Goal: Information Seeking & Learning: Learn about a topic

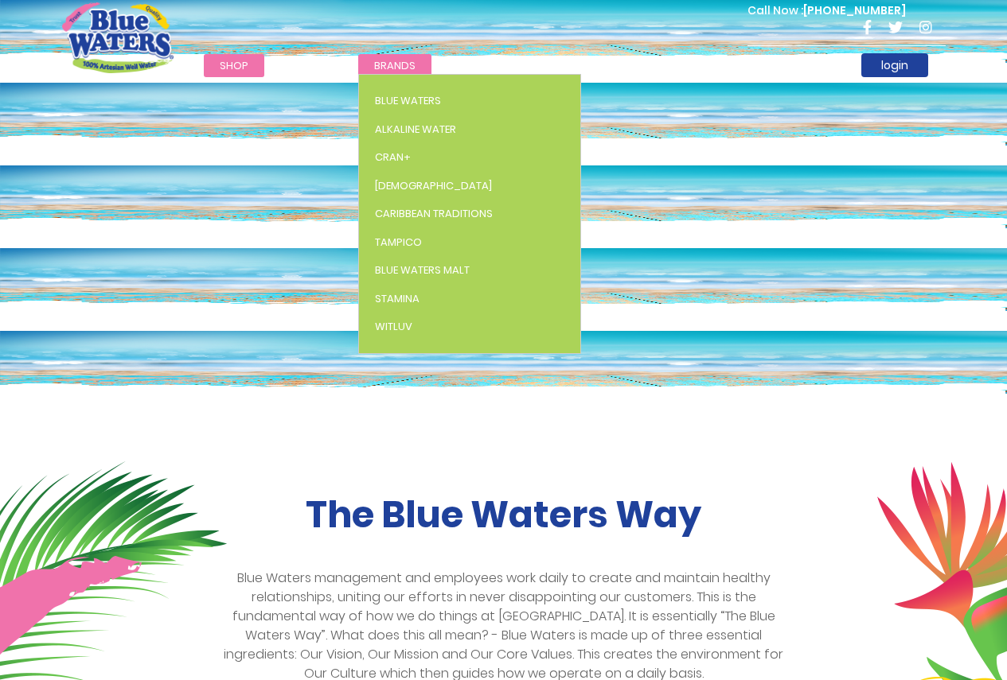
click at [386, 68] on span "Brands" at bounding box center [394, 65] width 41 height 15
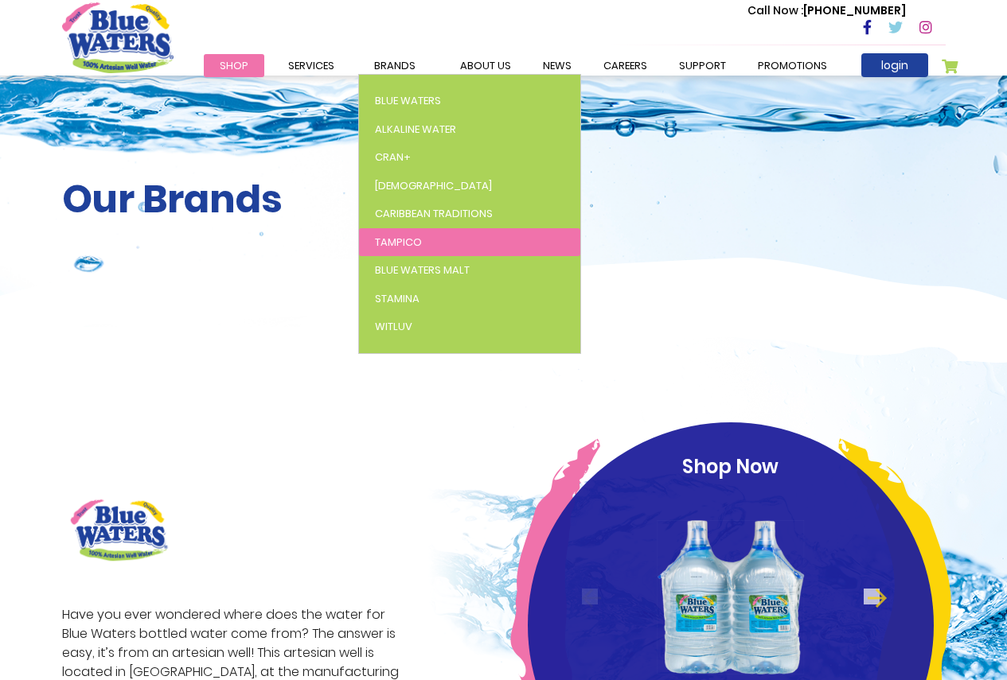
click at [420, 235] on link "Tampico" at bounding box center [469, 242] width 221 height 29
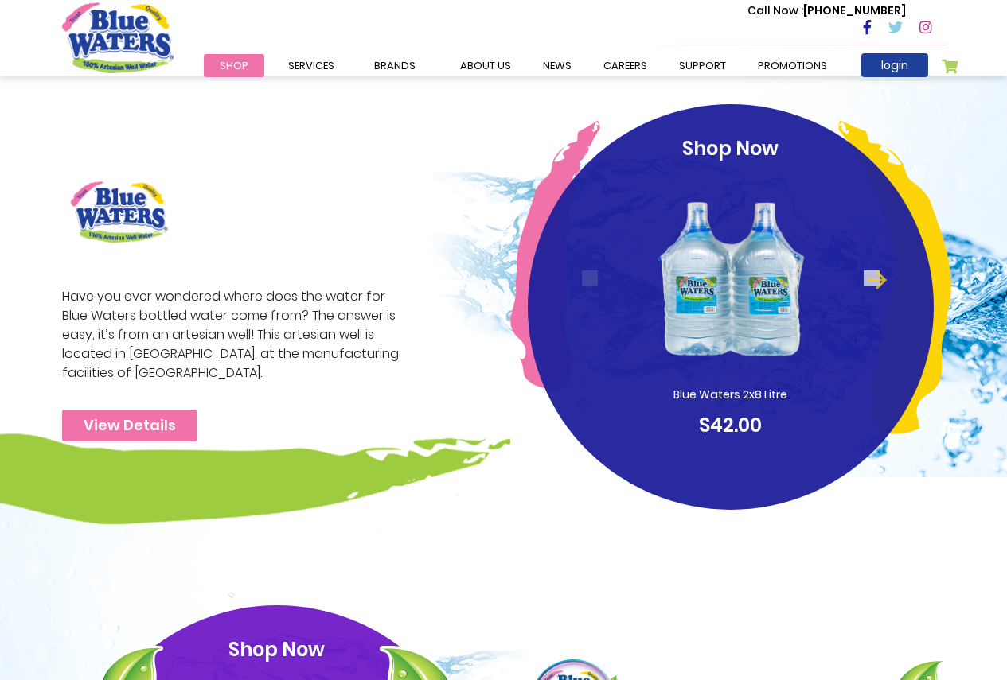
scroll to position [429, 0]
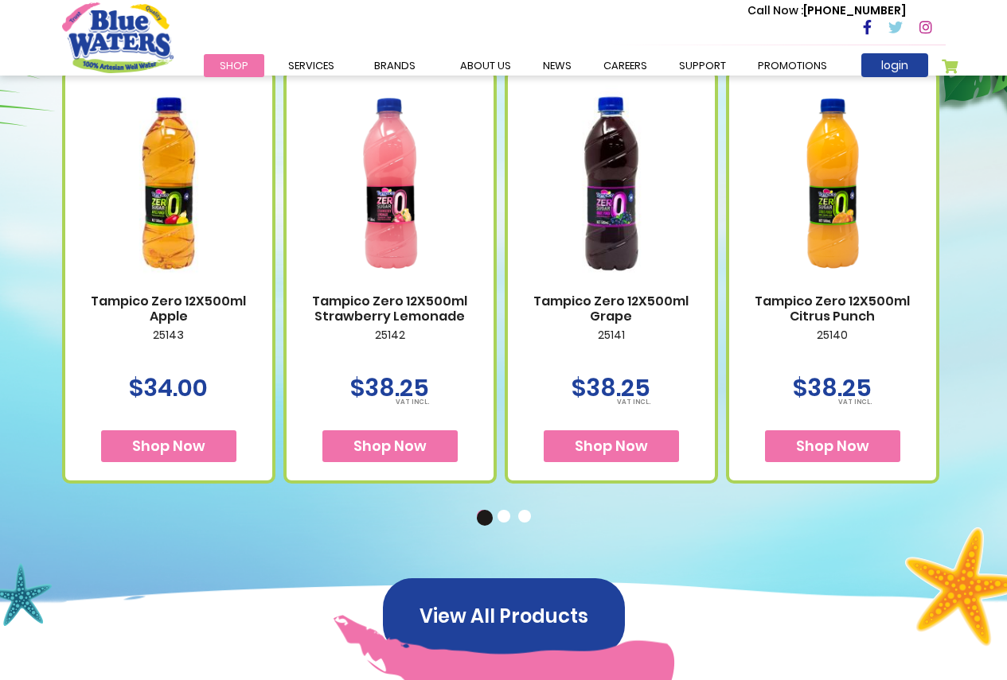
scroll to position [716, 0]
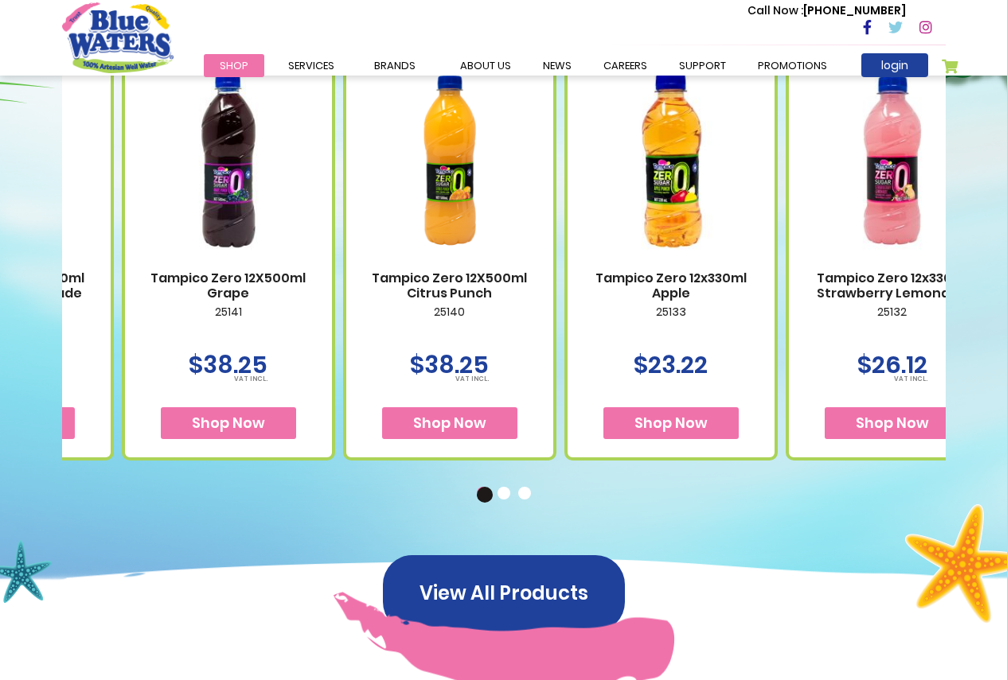
drag, startPoint x: 888, startPoint y: 360, endPoint x: 239, endPoint y: 329, distance: 650.0
click at [343, 339] on div "Tampico Zero 12X500ml Citrus Punch 25140 $38.25" at bounding box center [449, 253] width 213 height 414
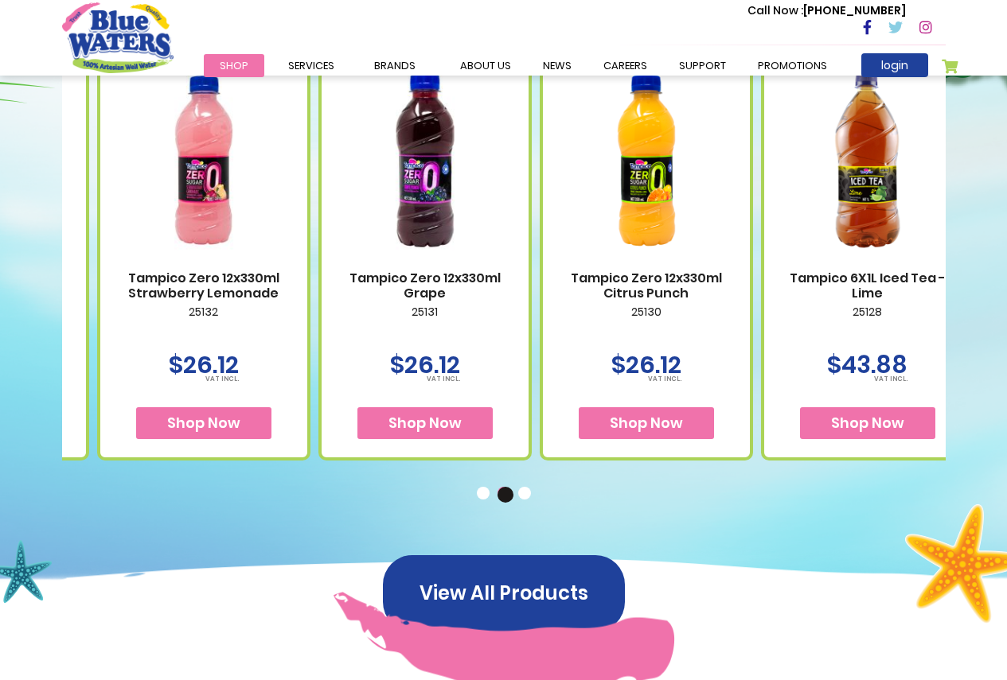
drag, startPoint x: 888, startPoint y: 272, endPoint x: 253, endPoint y: 317, distance: 636.6
click at [262, 316] on div "Tampico Zero 12X500ml Apple 25143 $34.00 Shop Now" at bounding box center [97, 239] width 2212 height 442
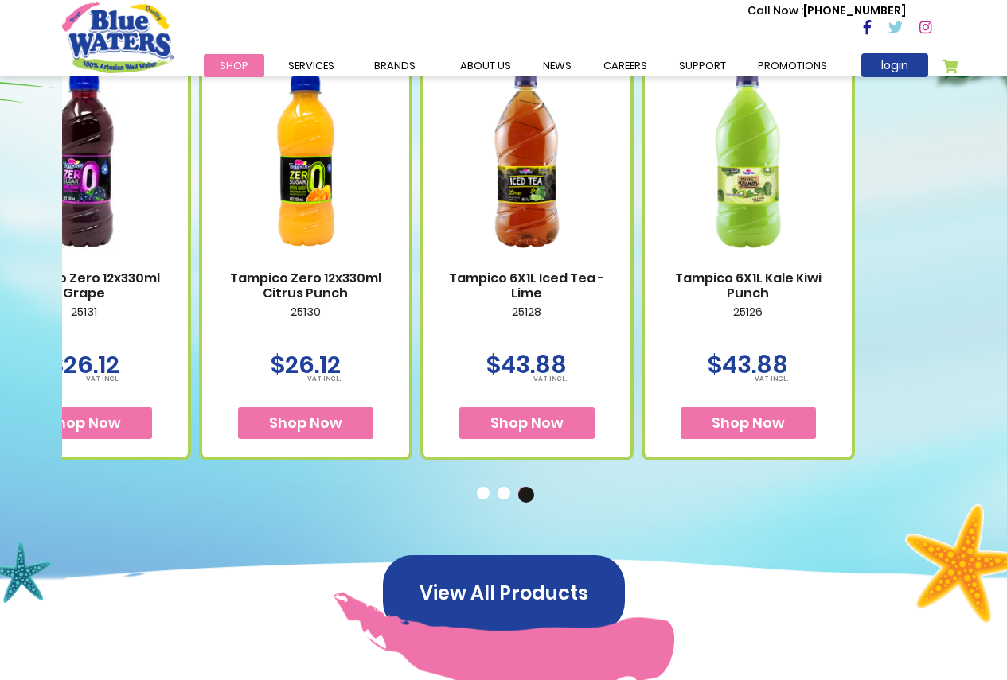
drag, startPoint x: 800, startPoint y: 310, endPoint x: 636, endPoint y: 302, distance: 164.1
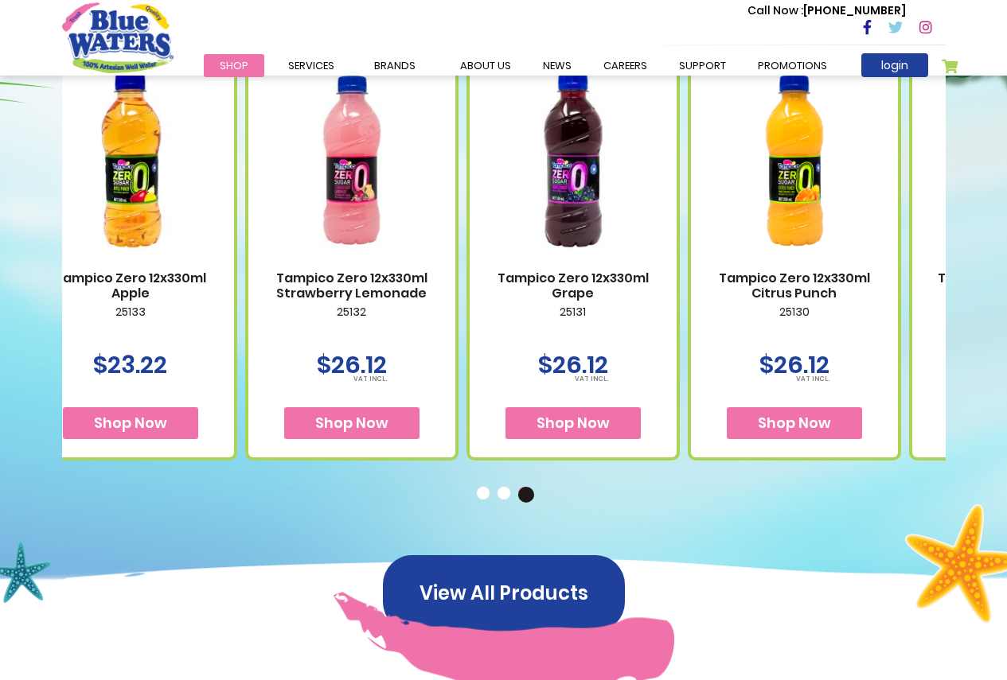
drag, startPoint x: 258, startPoint y: 327, endPoint x: 857, endPoint y: 314, distance: 599.3
click at [660, 314] on p "25131" at bounding box center [572, 322] width 175 height 33
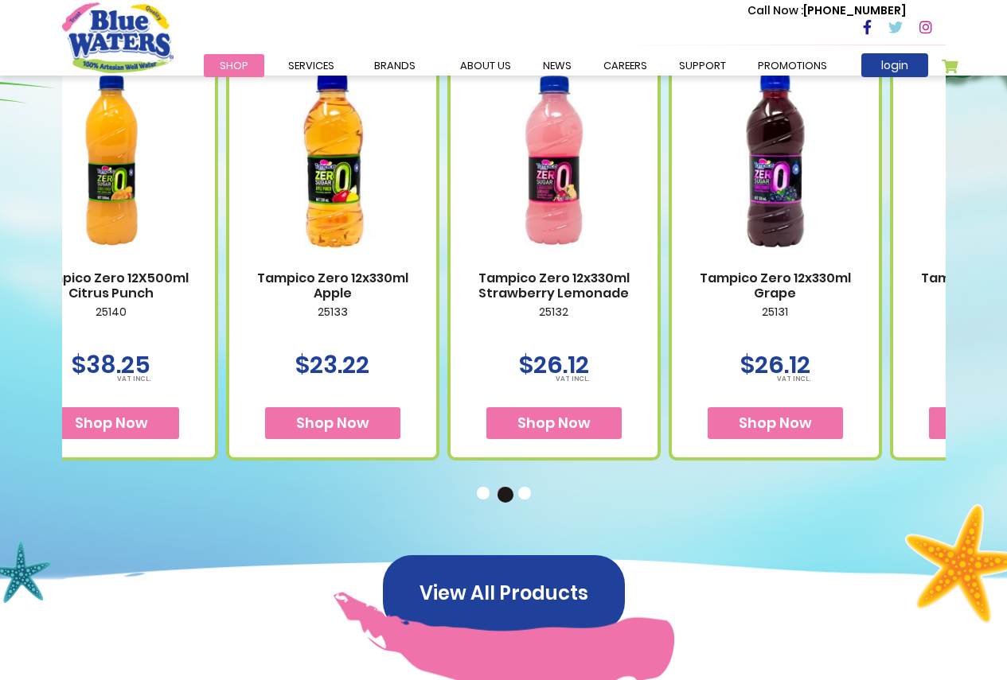
drag, startPoint x: 432, startPoint y: 306, endPoint x: 980, endPoint y: 305, distance: 547.5
click at [960, 305] on div "Available Packaging Tampico Zero 12X500ml Apple 25143 $34.00 Shop Now" at bounding box center [503, 237] width 1007 height 750
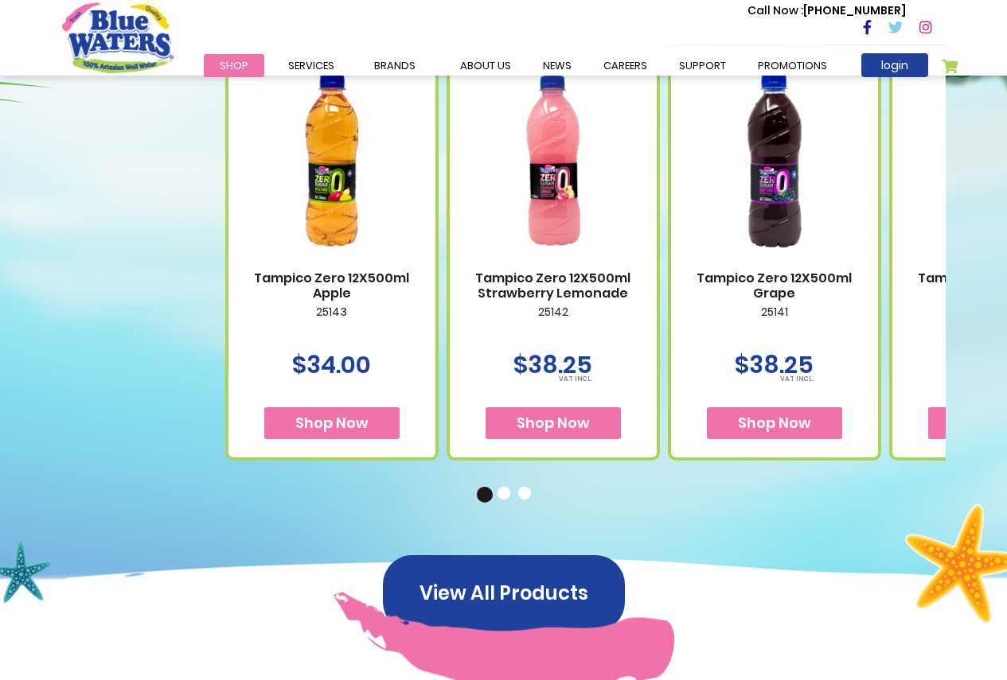
drag, startPoint x: 337, startPoint y: 331, endPoint x: 811, endPoint y: 321, distance: 473.6
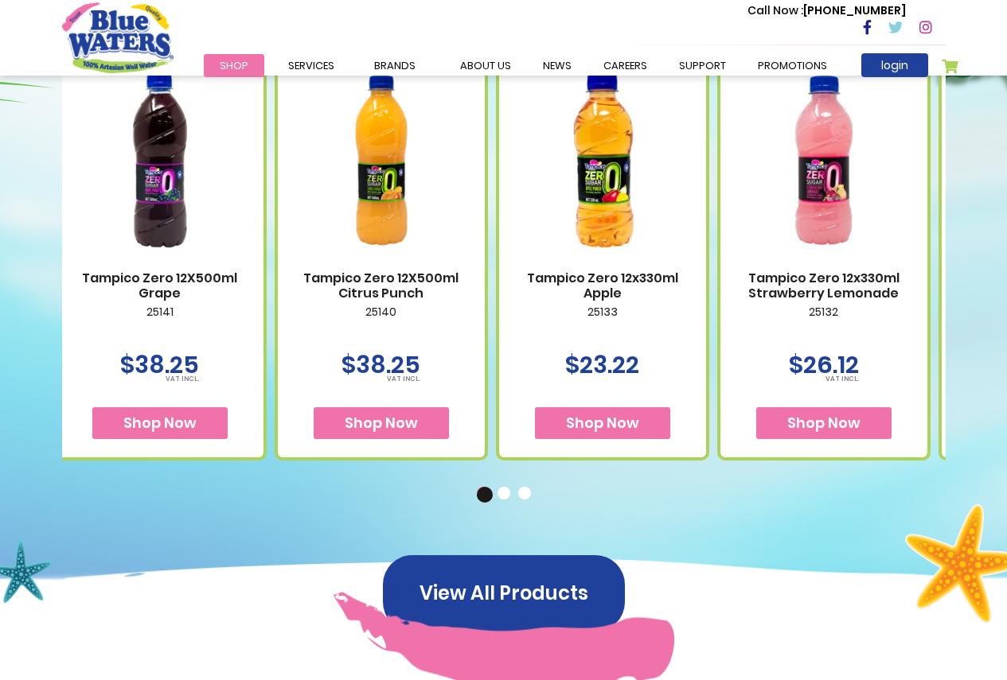
drag, startPoint x: 828, startPoint y: 310, endPoint x: 360, endPoint y: 343, distance: 468.3
click at [360, 343] on div "Tampico Zero 12X500ml Citrus Punch 25140 $38.25" at bounding box center [381, 253] width 213 height 414
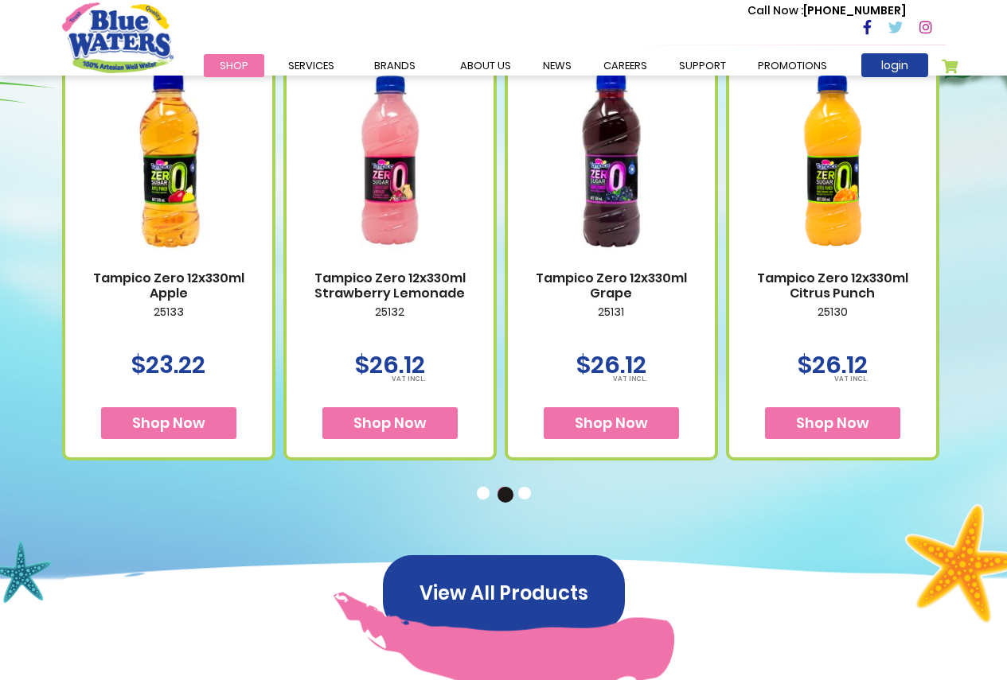
drag, startPoint x: 758, startPoint y: 337, endPoint x: 1018, endPoint y: 336, distance: 259.4
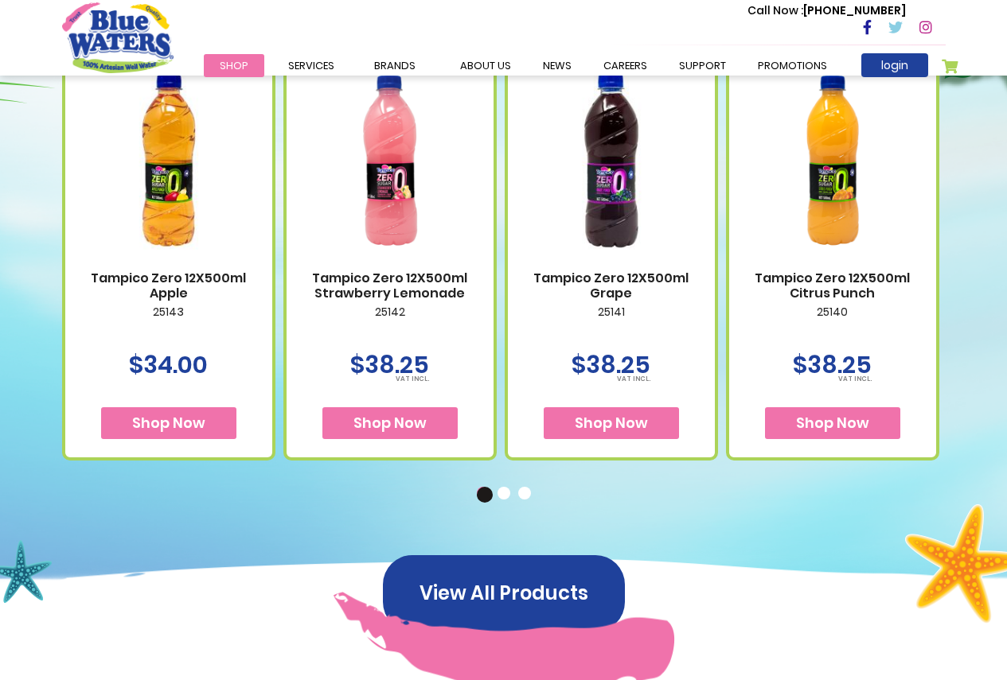
drag, startPoint x: 567, startPoint y: 310, endPoint x: 1018, endPoint y: 271, distance: 452.1
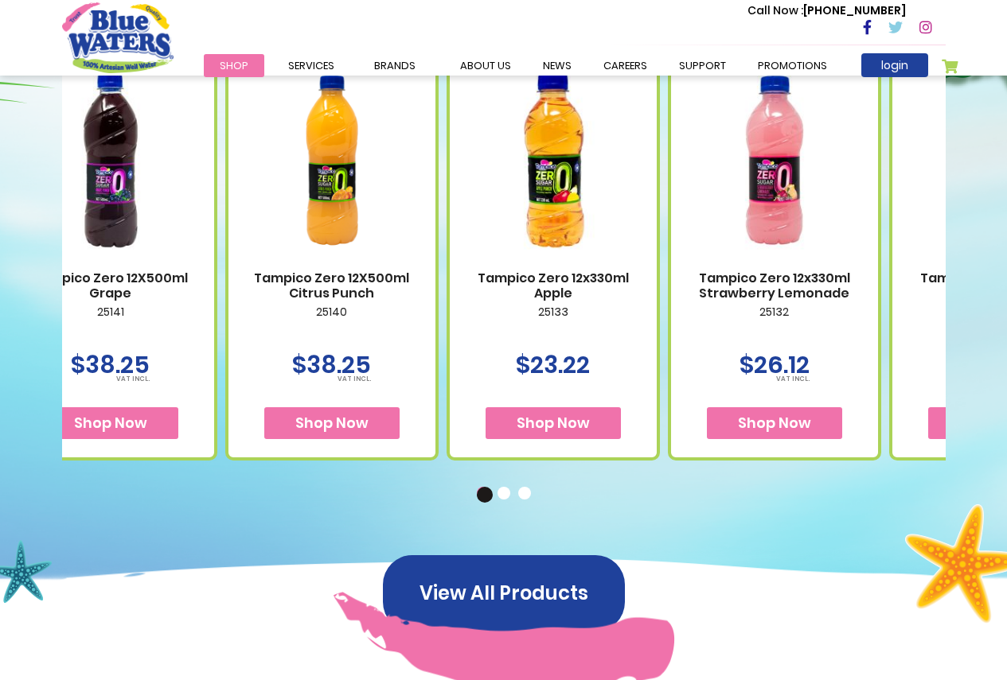
drag, startPoint x: 867, startPoint y: 252, endPoint x: 314, endPoint y: 293, distance: 553.7
click at [309, 294] on div "Tampico Zero 12X500ml Citrus Punch 25140 $38.25" at bounding box center [331, 253] width 213 height 414
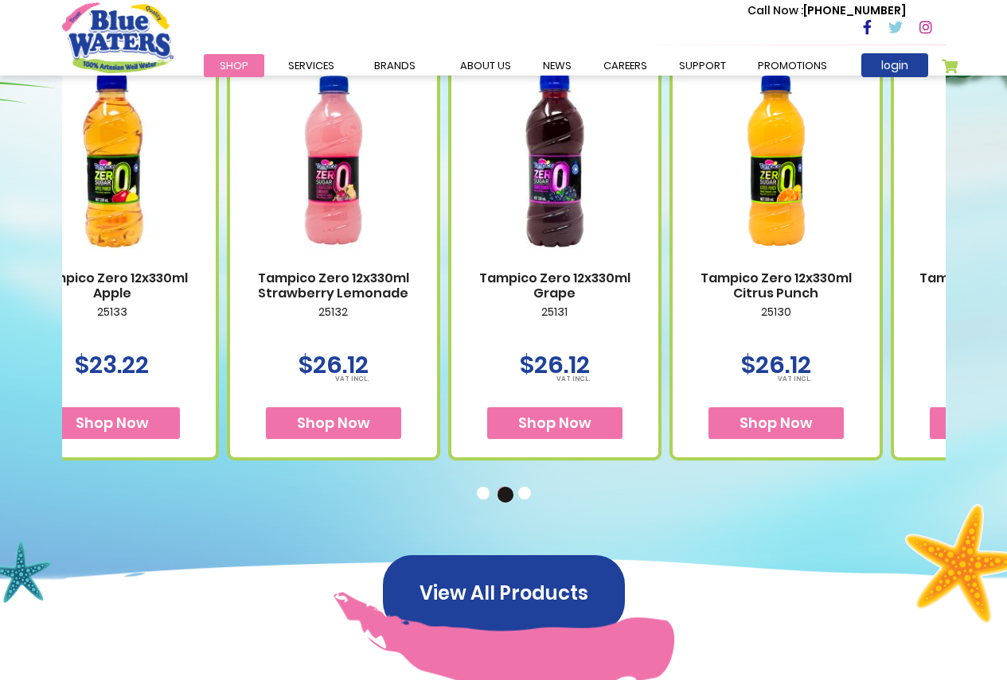
drag, startPoint x: 736, startPoint y: 280, endPoint x: 335, endPoint y: 321, distance: 403.1
click at [335, 321] on div "Tampico Zero 12X500ml Apple 25143 $34.00 Shop Now" at bounding box center [227, 239] width 2212 height 442
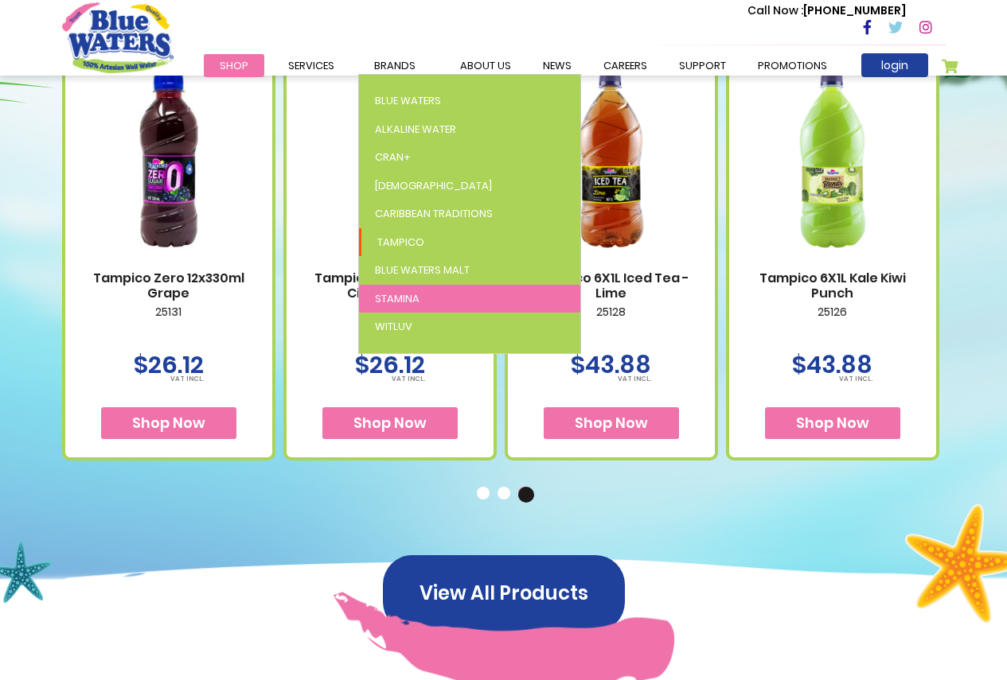
click at [400, 306] on link "Stamina" at bounding box center [469, 299] width 221 height 29
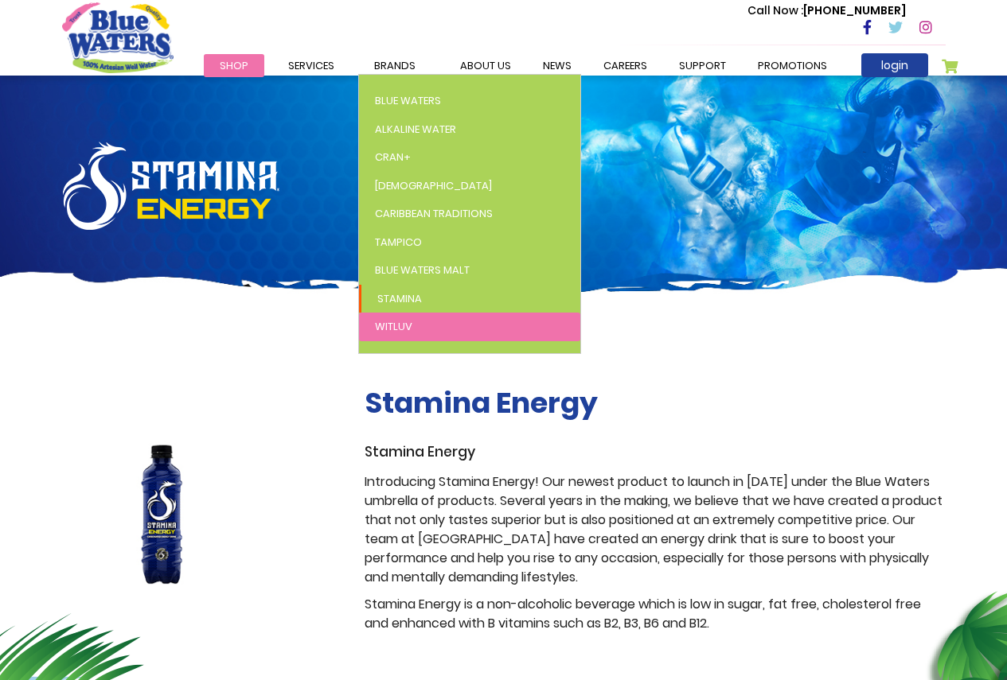
click at [422, 322] on link "WitLuv" at bounding box center [469, 327] width 221 height 29
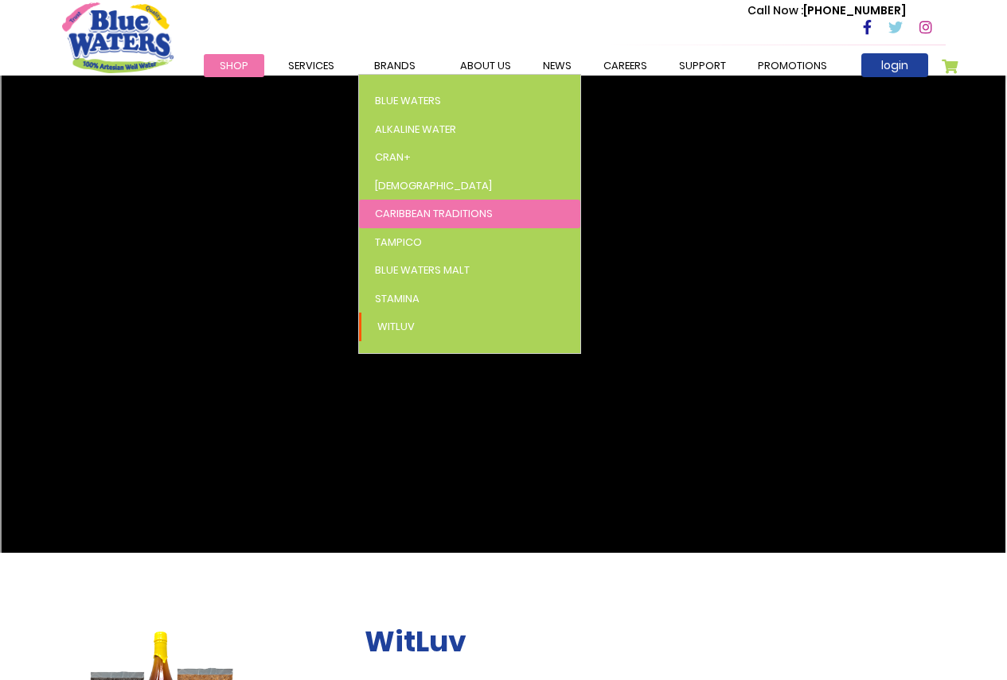
click at [430, 208] on span "Caribbean Traditions" at bounding box center [434, 213] width 118 height 15
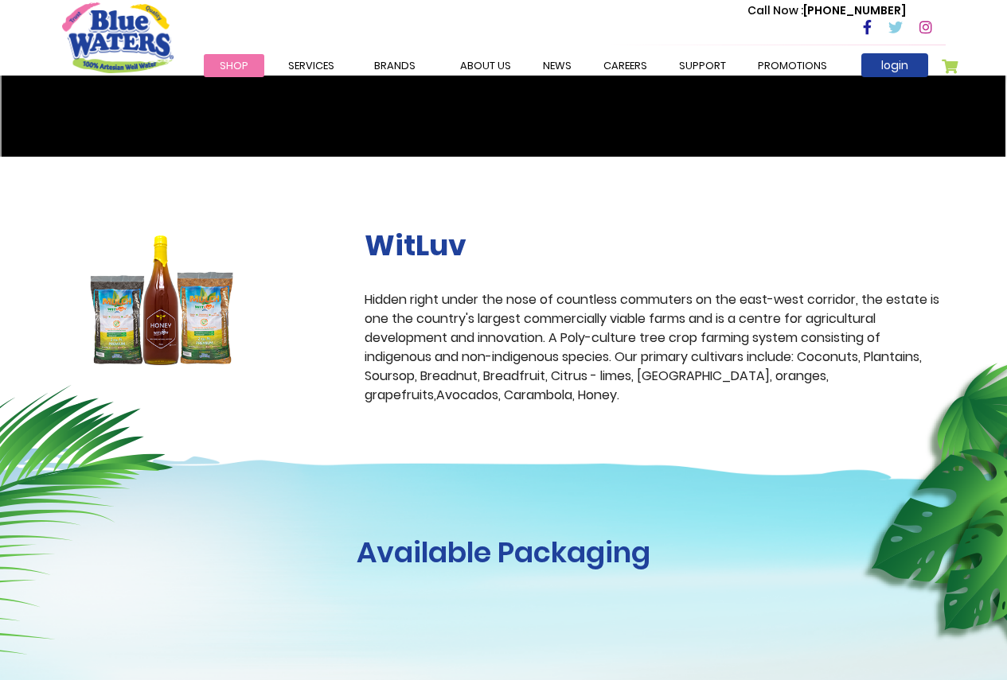
scroll to position [398, 0]
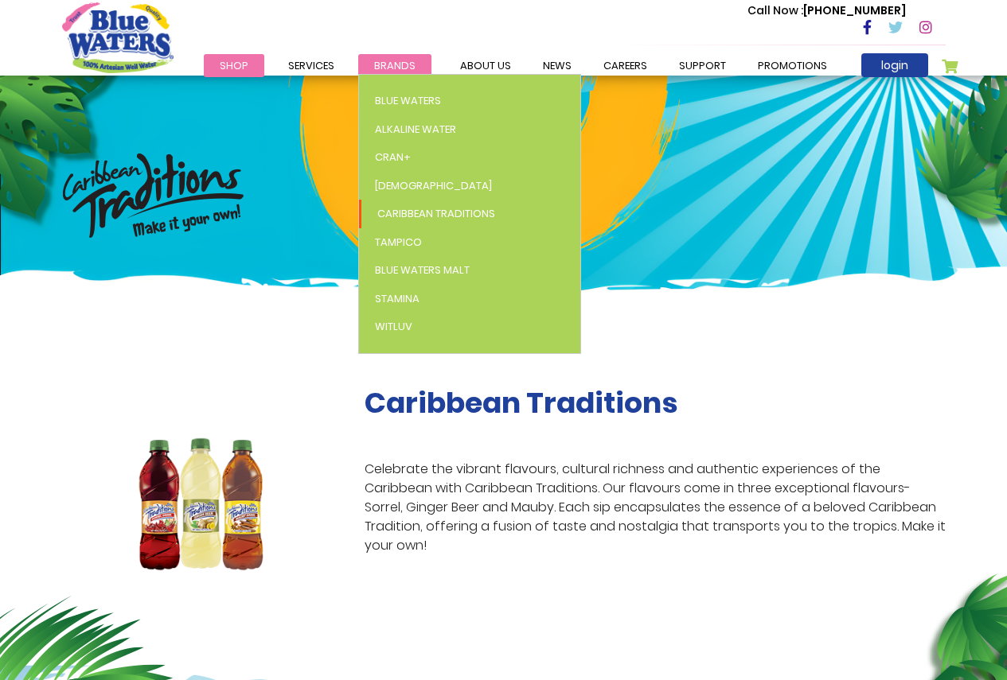
click at [407, 62] on span "Brands" at bounding box center [394, 65] width 41 height 15
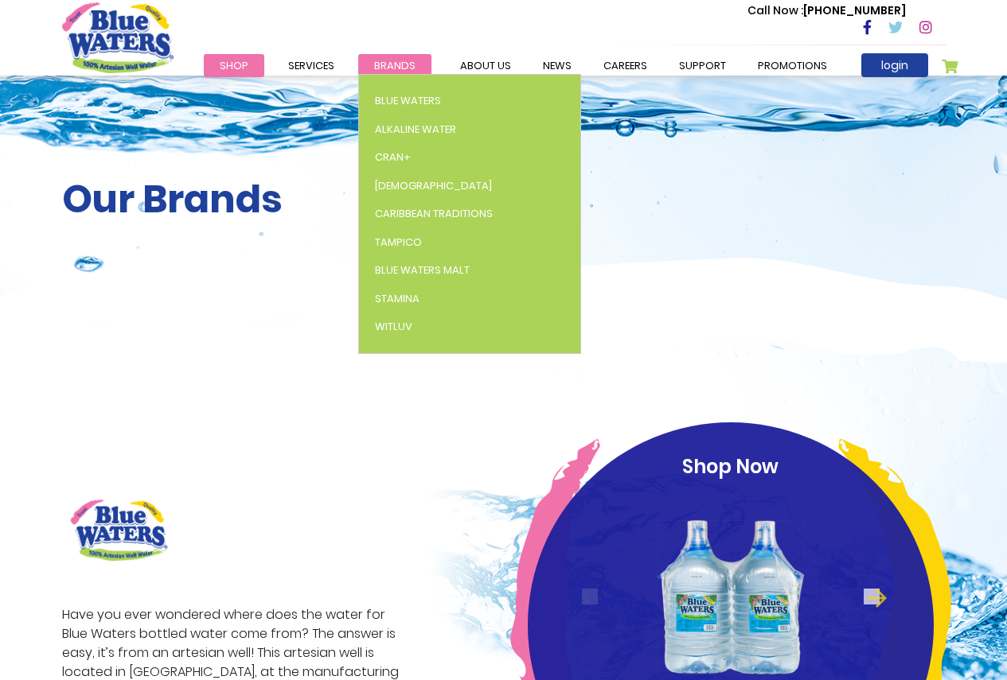
click at [382, 61] on span "Brands" at bounding box center [394, 65] width 41 height 15
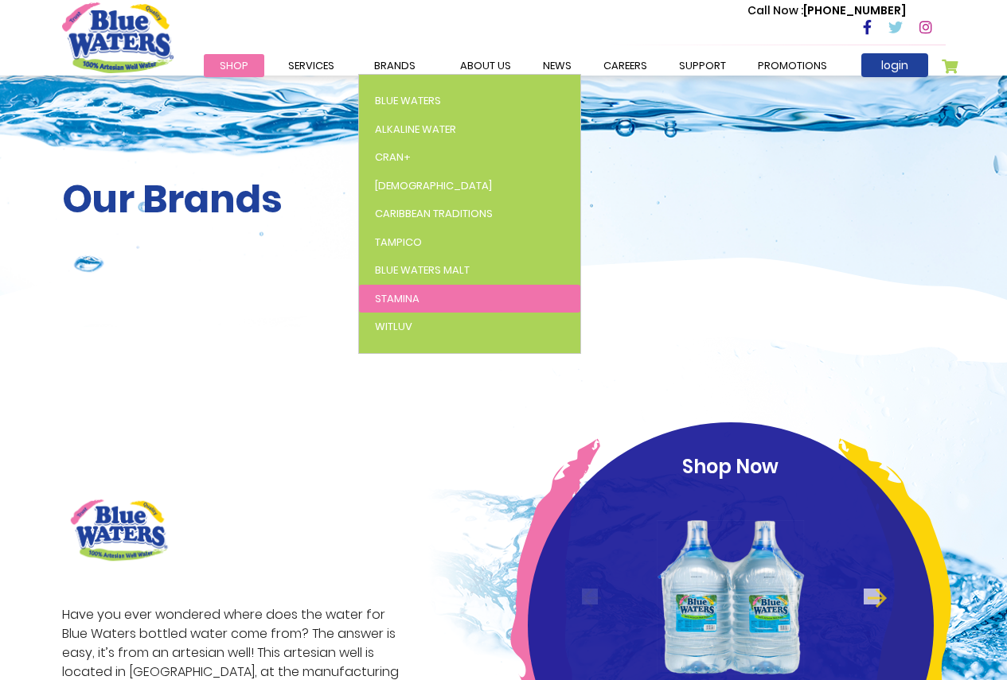
click at [403, 292] on span "Stamina" at bounding box center [397, 298] width 45 height 15
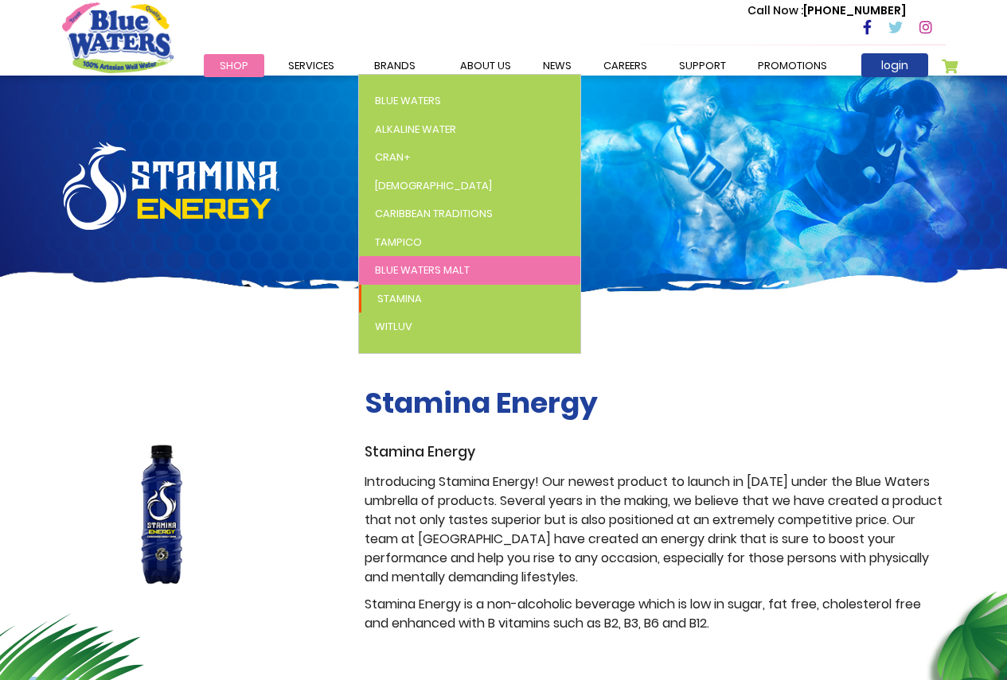
click at [428, 267] on span "Blue Waters Malt" at bounding box center [422, 270] width 95 height 15
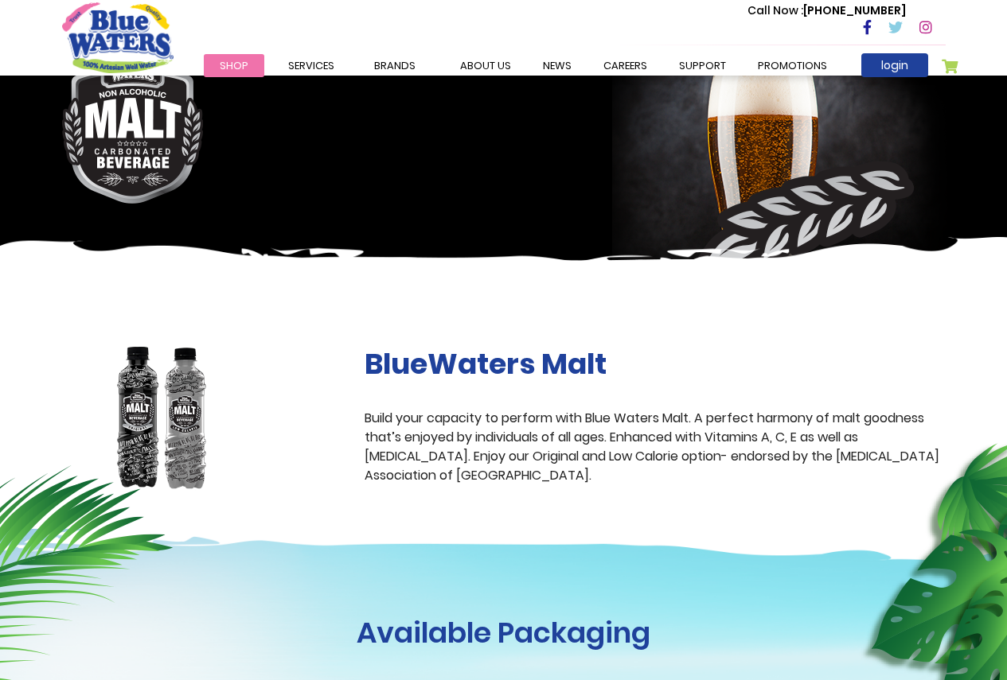
scroll to position [159, 0]
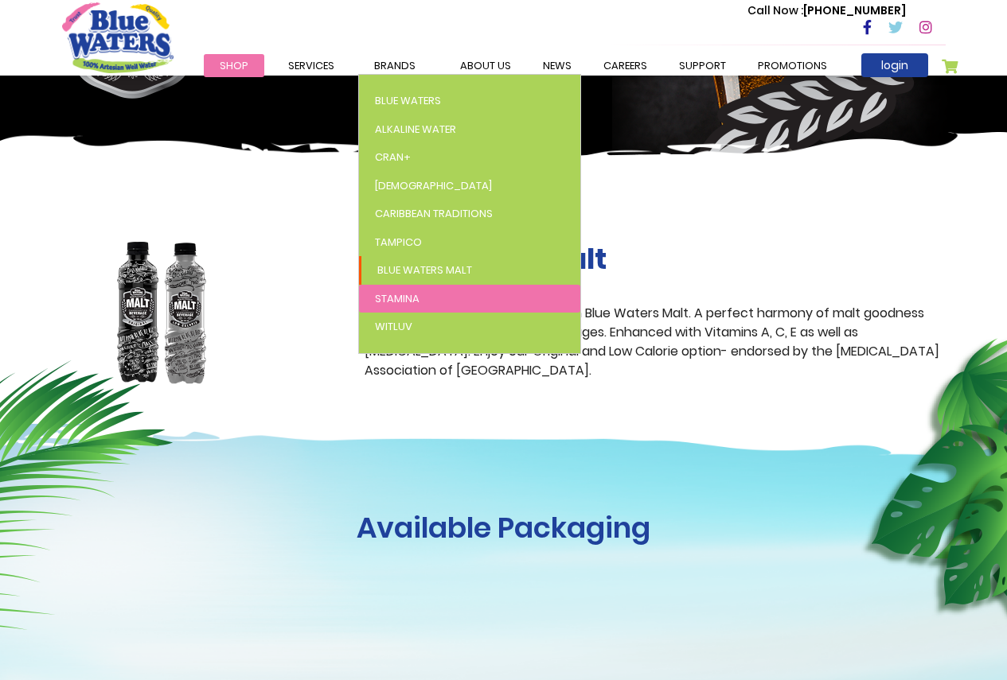
click at [423, 290] on link "Stamina" at bounding box center [469, 299] width 221 height 29
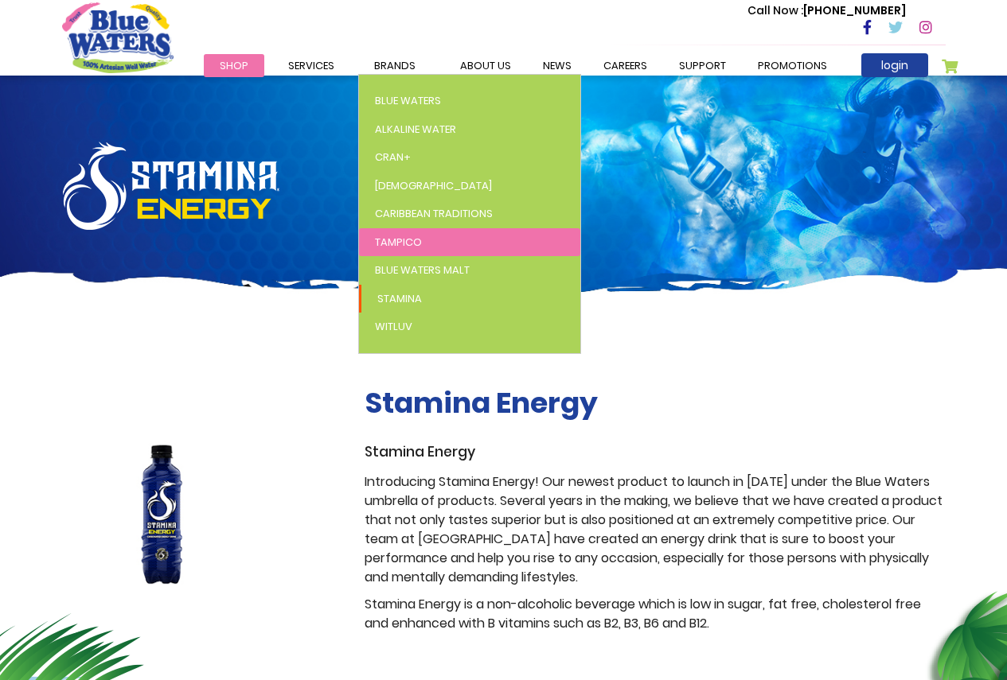
click at [412, 240] on span "Tampico" at bounding box center [398, 242] width 47 height 15
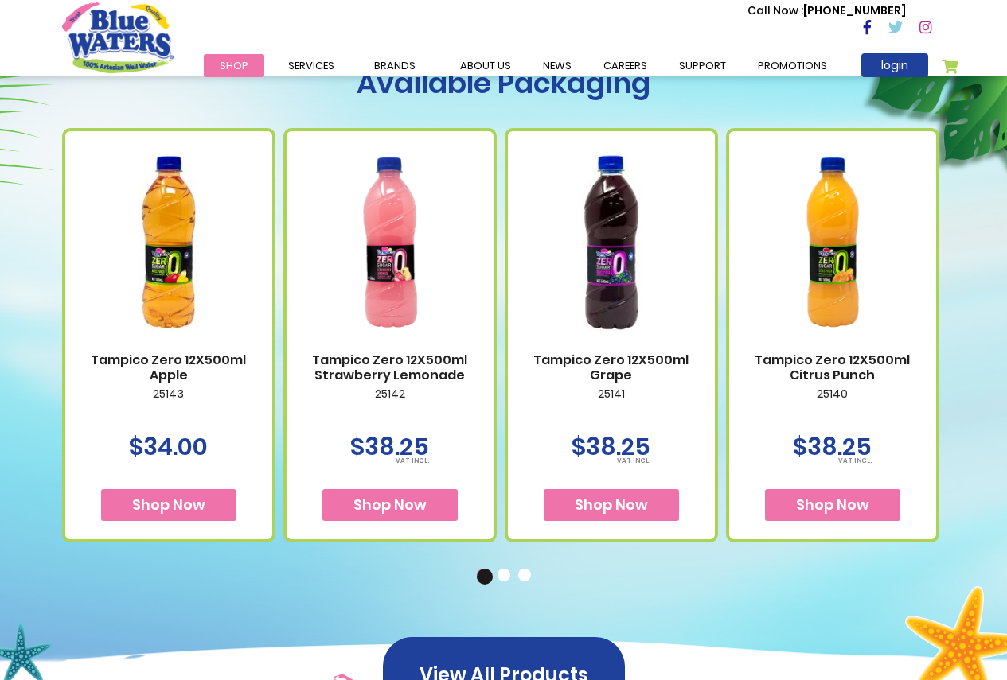
scroll to position [637, 0]
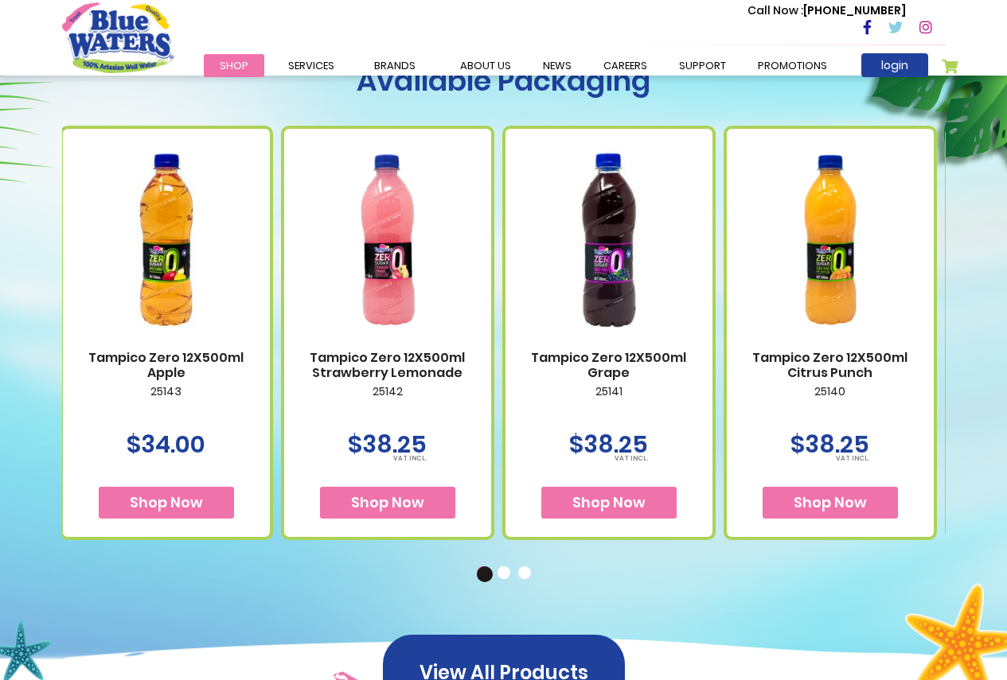
drag, startPoint x: 900, startPoint y: 363, endPoint x: 652, endPoint y: 421, distance: 255.0
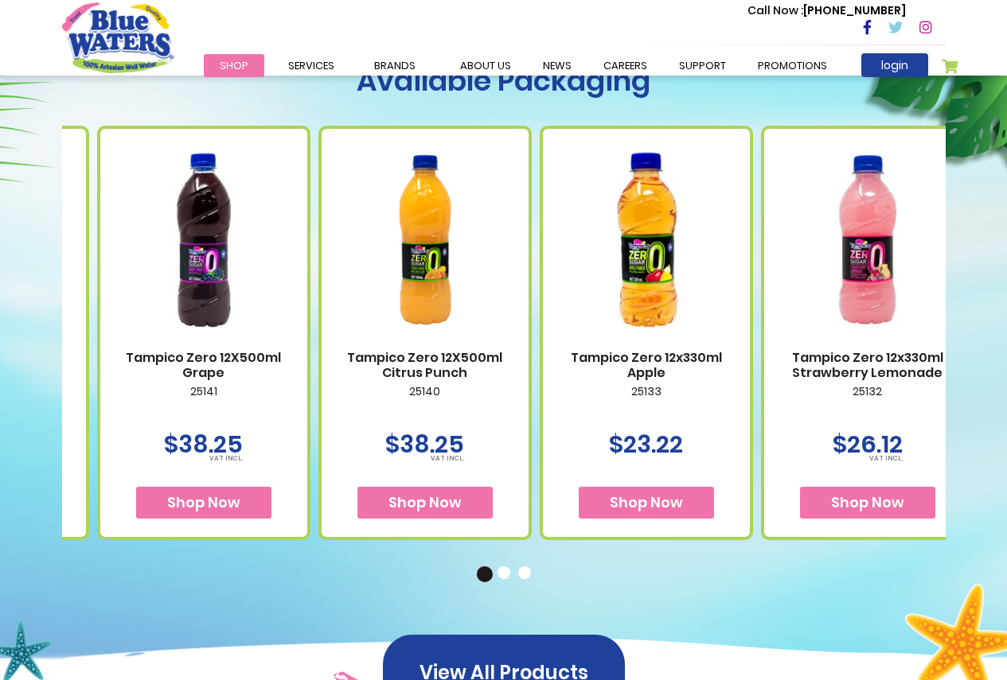
drag, startPoint x: 916, startPoint y: 389, endPoint x: 312, endPoint y: 497, distance: 613.4
click at [318, 497] on div "Tampico Zero 12X500ml Citrus Punch 25140 $38.25" at bounding box center [424, 333] width 213 height 414
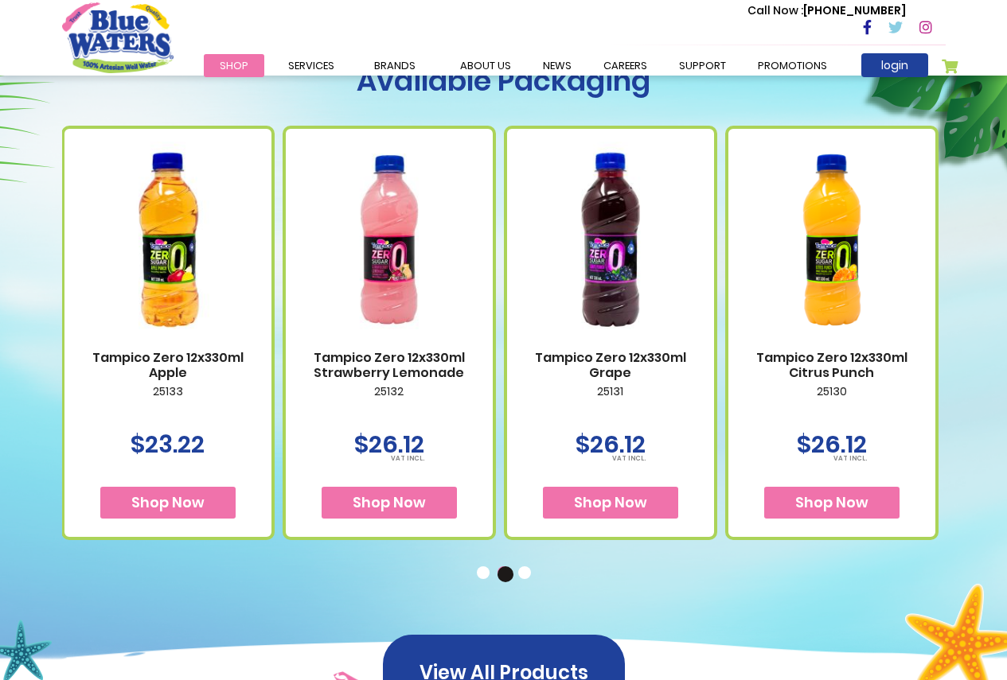
click at [424, 448] on div "Tampico Zero 12X500ml Apple 25143 $34.00 Shop Now" at bounding box center [282, 319] width 2212 height 442
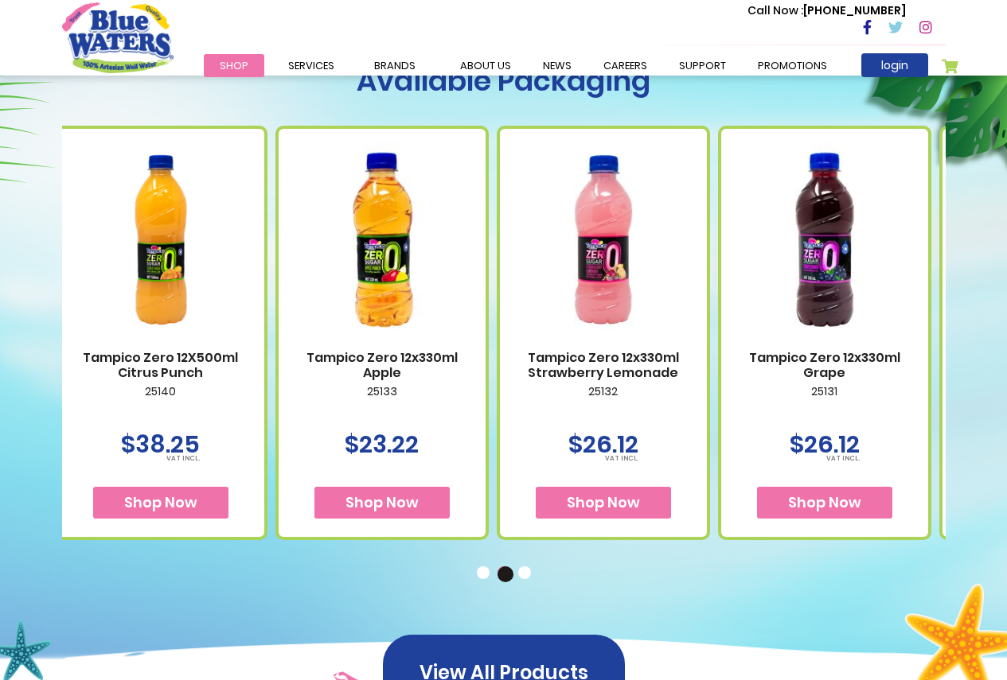
drag, startPoint x: 521, startPoint y: 361, endPoint x: 228, endPoint y: 349, distance: 293.9
click at [228, 349] on div "Tampico Zero 12X500ml Apple 25143 $34.00 Shop Now" at bounding box center [496, 319] width 2212 height 442
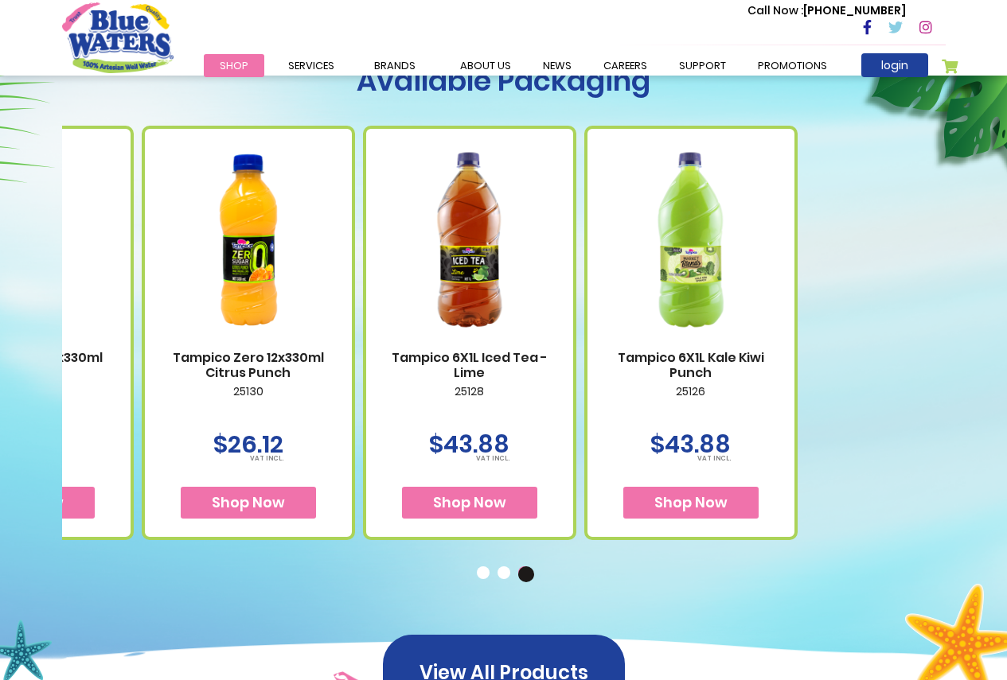
drag, startPoint x: 812, startPoint y: 320, endPoint x: 380, endPoint y: 342, distance: 433.5
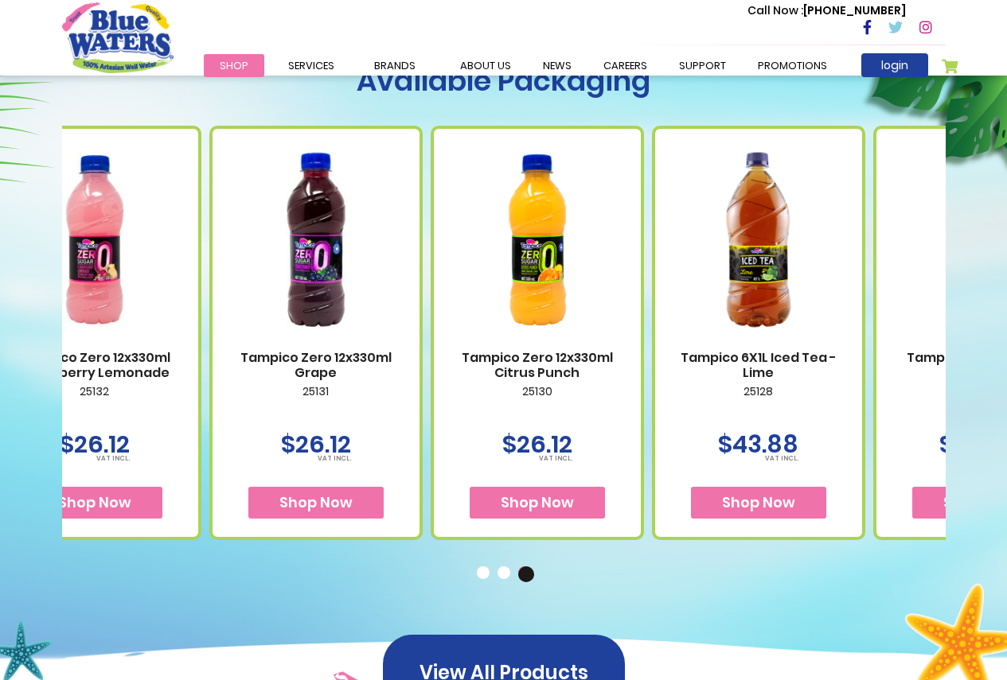
drag, startPoint x: 441, startPoint y: 346, endPoint x: 937, endPoint y: 356, distance: 496.6
click at [957, 353] on div "Available Packaging Tampico Zero 12X500ml Apple 25143 $34.00 Shop Now" at bounding box center [503, 316] width 1007 height 750
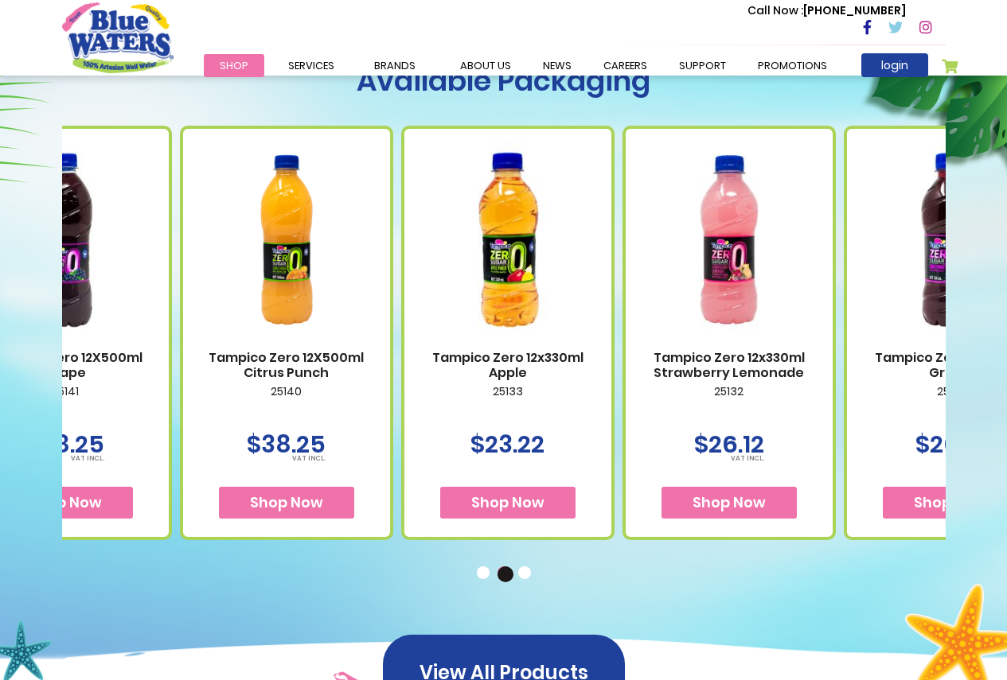
drag, startPoint x: 474, startPoint y: 334, endPoint x: 945, endPoint y: 317, distance: 470.6
click at [816, 314] on img at bounding box center [728, 240] width 175 height 219
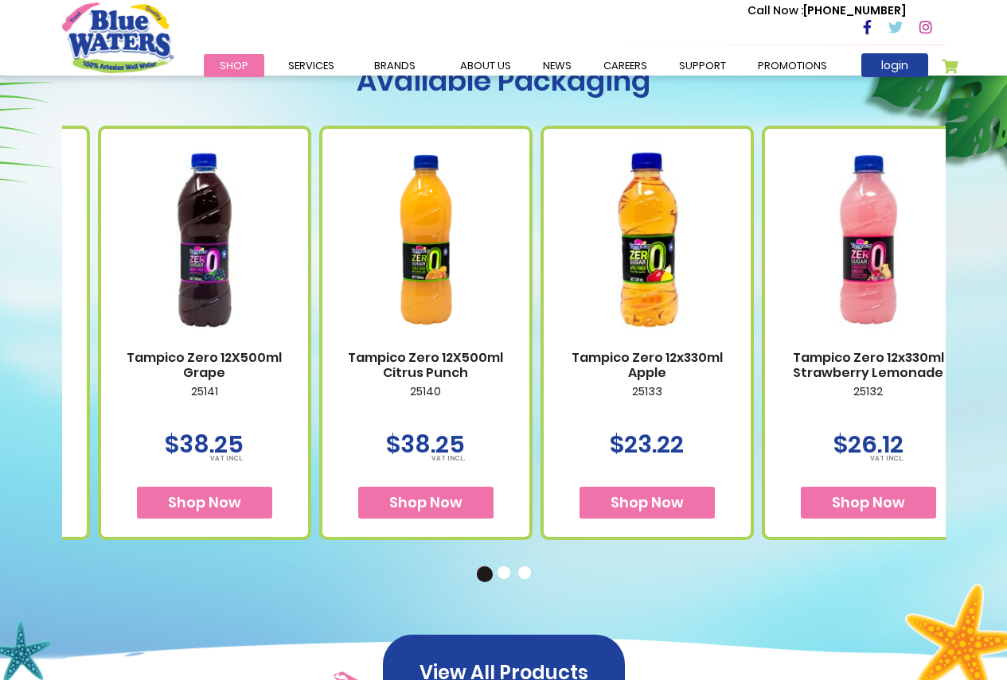
drag, startPoint x: 785, startPoint y: 372, endPoint x: 409, endPoint y: 365, distance: 376.5
click at [378, 357] on link "Tampico Zero 12X500ml Citrus Punch" at bounding box center [425, 365] width 175 height 30
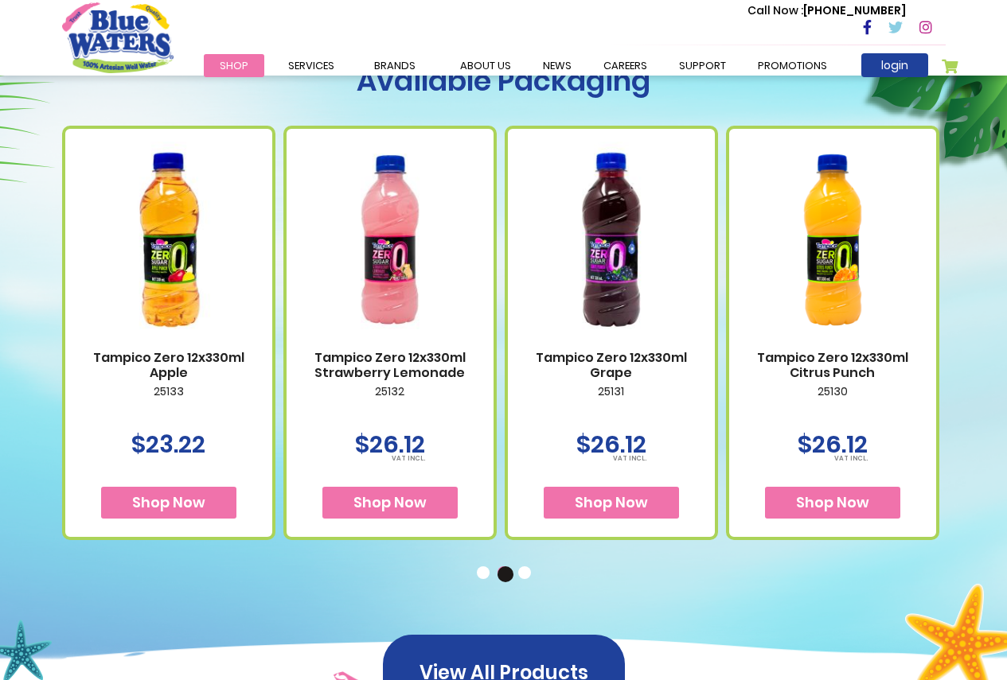
drag, startPoint x: 762, startPoint y: 336, endPoint x: 217, endPoint y: 345, distance: 544.4
click at [217, 345] on div "Tampico Zero 12X500ml Apple 25143 $34.00 Shop Now" at bounding box center [283, 319] width 2212 height 442
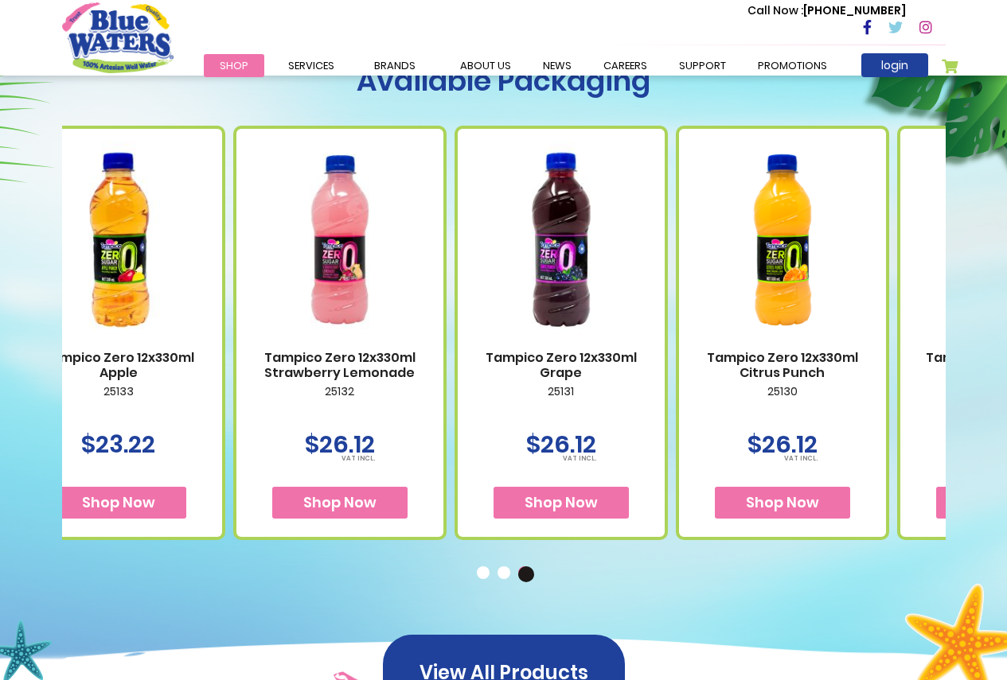
drag, startPoint x: 438, startPoint y: 394, endPoint x: 828, endPoint y: 470, distance: 397.3
click at [828, 470] on div "Tampico Zero 12x330ml Citrus Punch 25130 $26.12" at bounding box center [782, 333] width 213 height 414
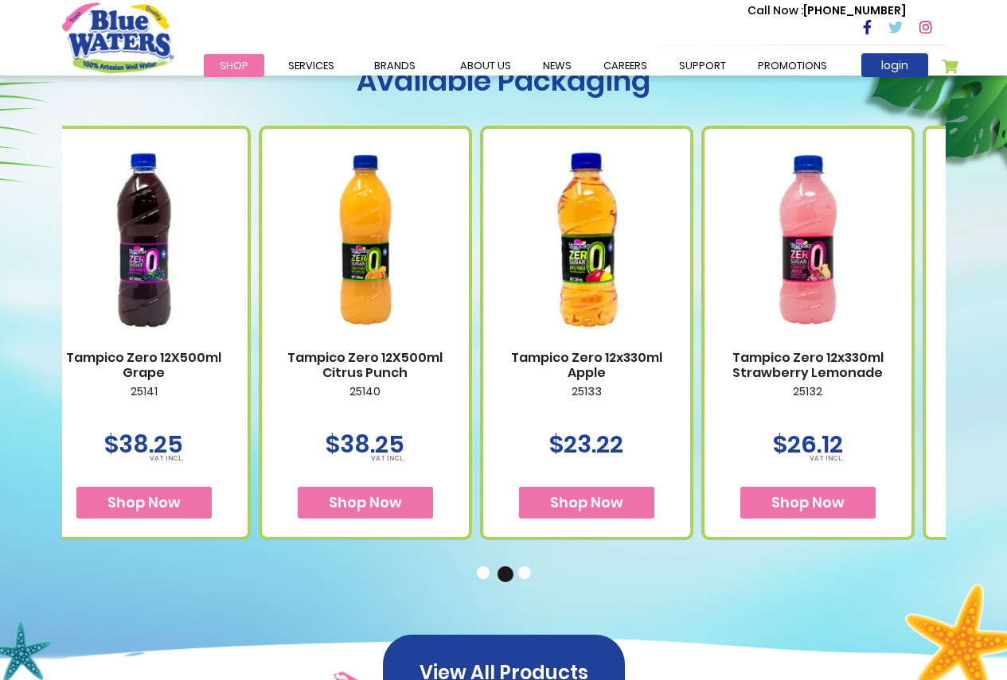
drag, startPoint x: 435, startPoint y: 382, endPoint x: 807, endPoint y: 388, distance: 371.7
click at [807, 388] on p "25132" at bounding box center [807, 401] width 175 height 33
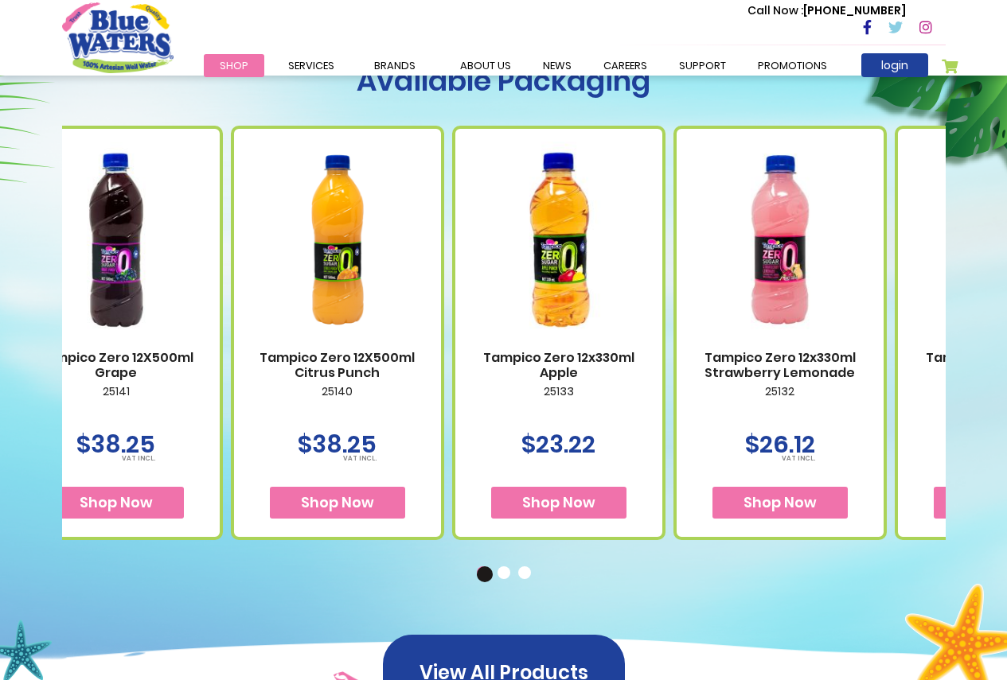
drag, startPoint x: 840, startPoint y: 382, endPoint x: 330, endPoint y: 407, distance: 510.7
click at [330, 407] on div "Tampico Zero 12X500ml Citrus Punch 25140 $38.25" at bounding box center [337, 333] width 213 height 414
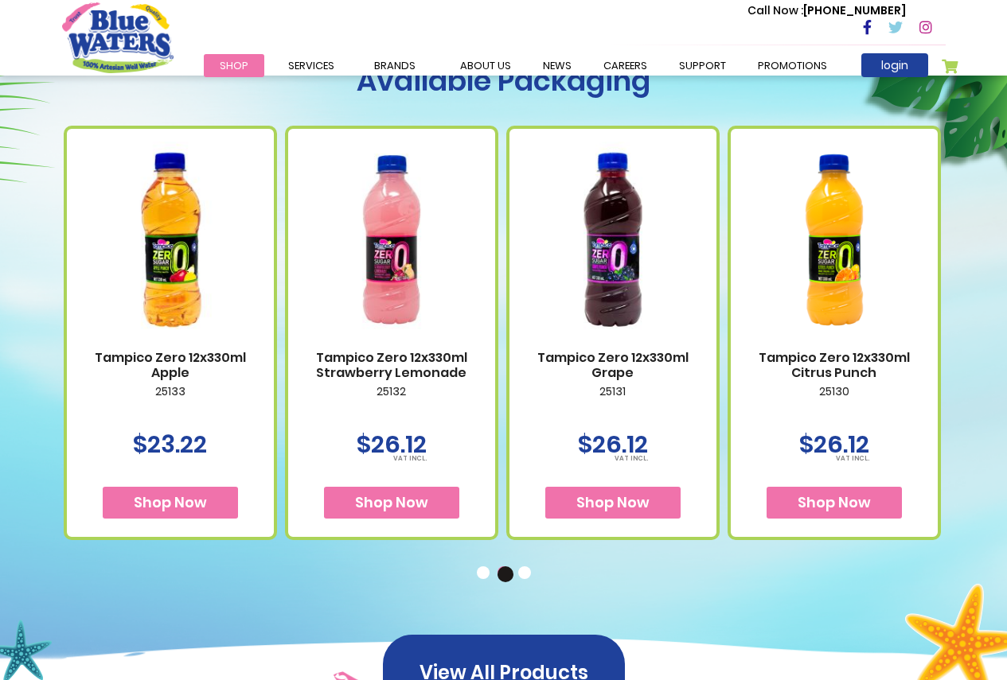
drag, startPoint x: 341, startPoint y: 411, endPoint x: 726, endPoint y: 361, distance: 387.6
click at [705, 368] on div "Tampico Zero 12X500ml Apple 25143 $34.00 Shop Now" at bounding box center [285, 319] width 2212 height 442
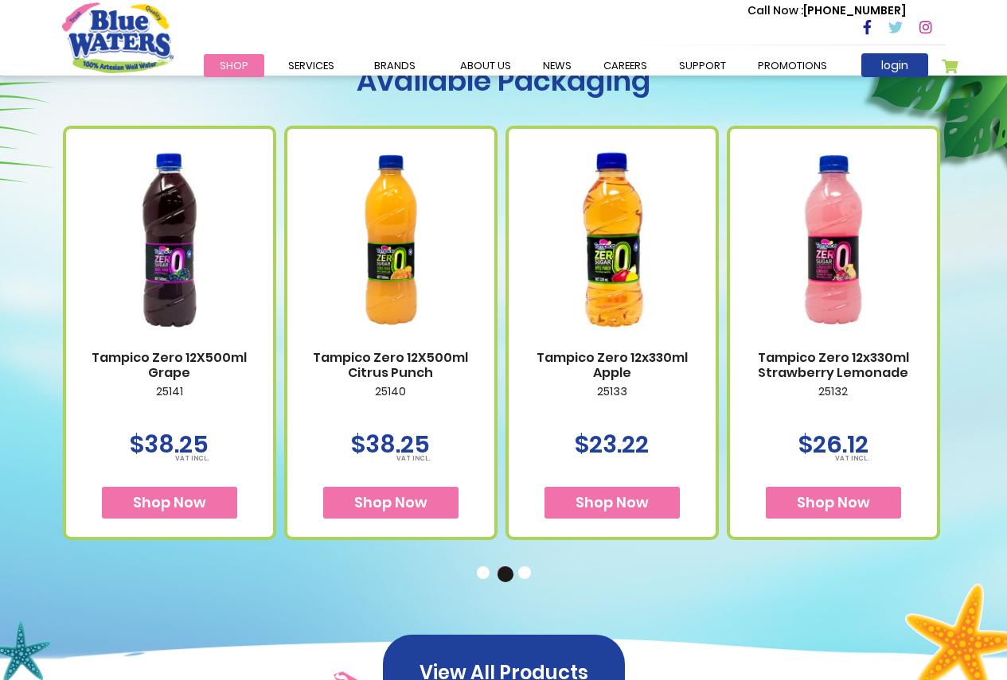
drag, startPoint x: 397, startPoint y: 372, endPoint x: 840, endPoint y: 349, distance: 443.8
click at [840, 349] on div "Tampico Zero 12x330ml Strawberry Lemonade 25132 $26.12 Shop Now" at bounding box center [833, 333] width 213 height 414
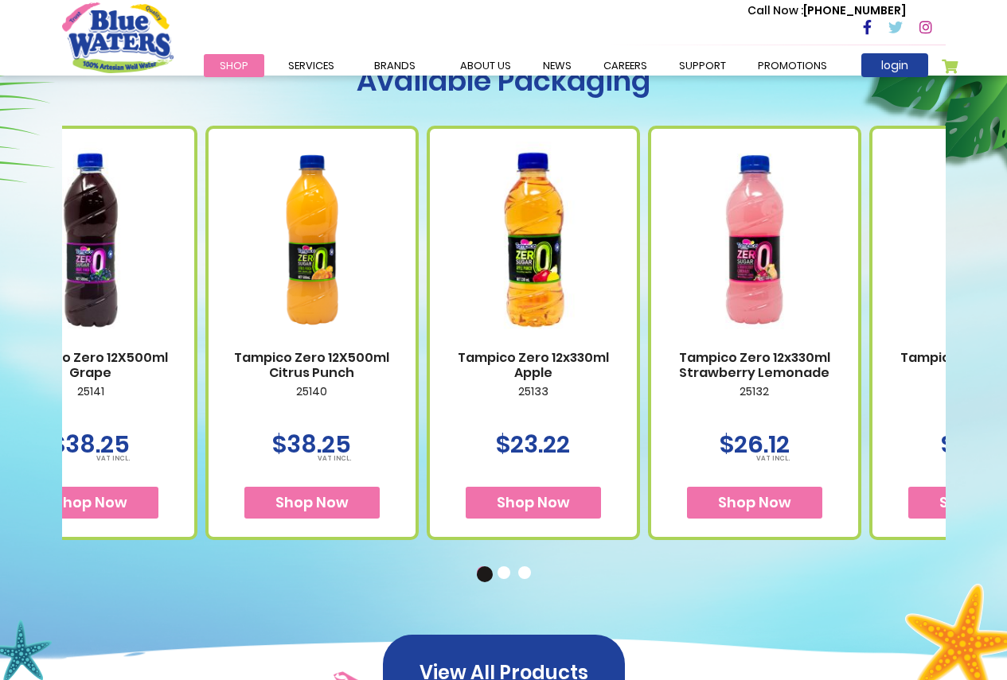
drag, startPoint x: 809, startPoint y: 424, endPoint x: 225, endPoint y: 470, distance: 585.9
click at [225, 470] on div "Tampico Zero 12X500ml Citrus Punch 25140 $38.25" at bounding box center [311, 333] width 213 height 414
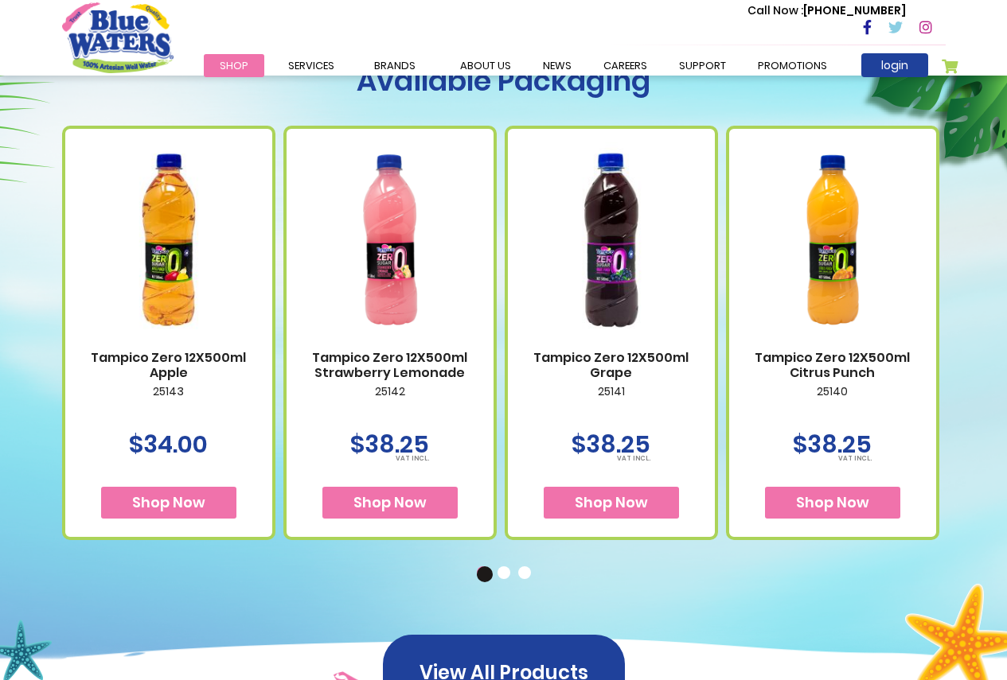
drag, startPoint x: 461, startPoint y: 350, endPoint x: 988, endPoint y: 239, distance: 539.2
click at [988, 239] on div "Available Packaging Tampico Zero 12X500ml Apple 25143 $34.00 Shop Now" at bounding box center [503, 316] width 1007 height 750
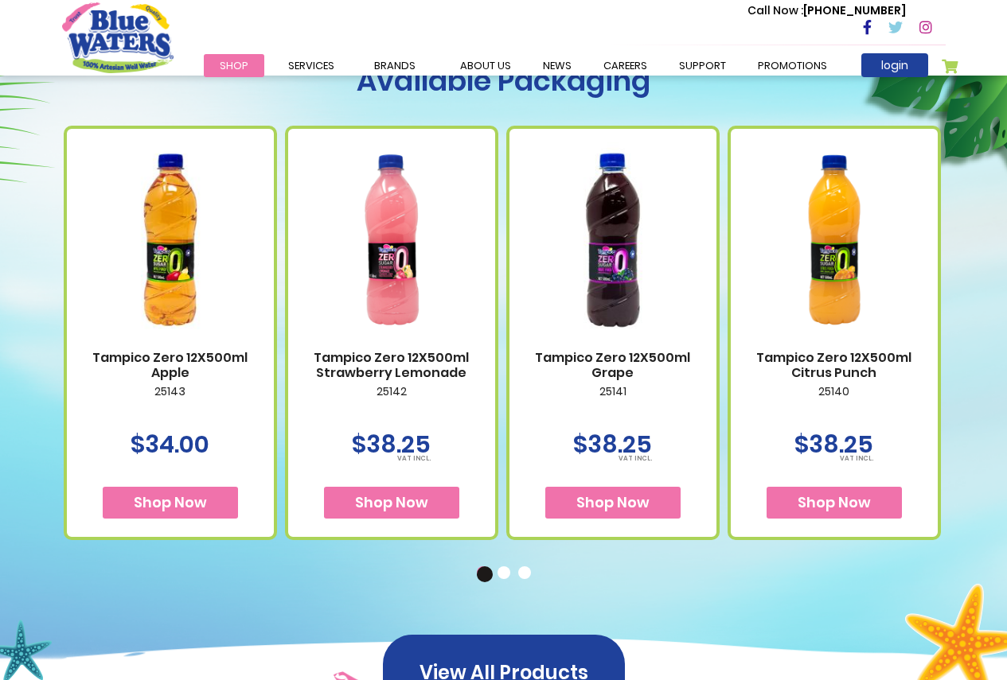
drag, startPoint x: 328, startPoint y: 411, endPoint x: 578, endPoint y: 368, distance: 254.2
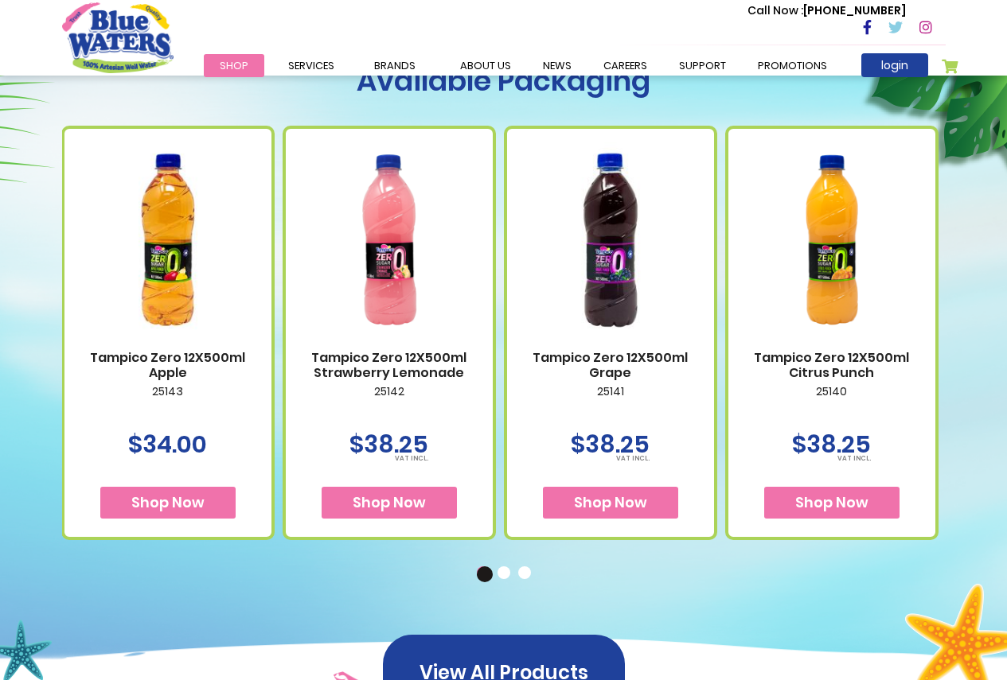
drag, startPoint x: 689, startPoint y: 348, endPoint x: 186, endPoint y: 433, distance: 510.1
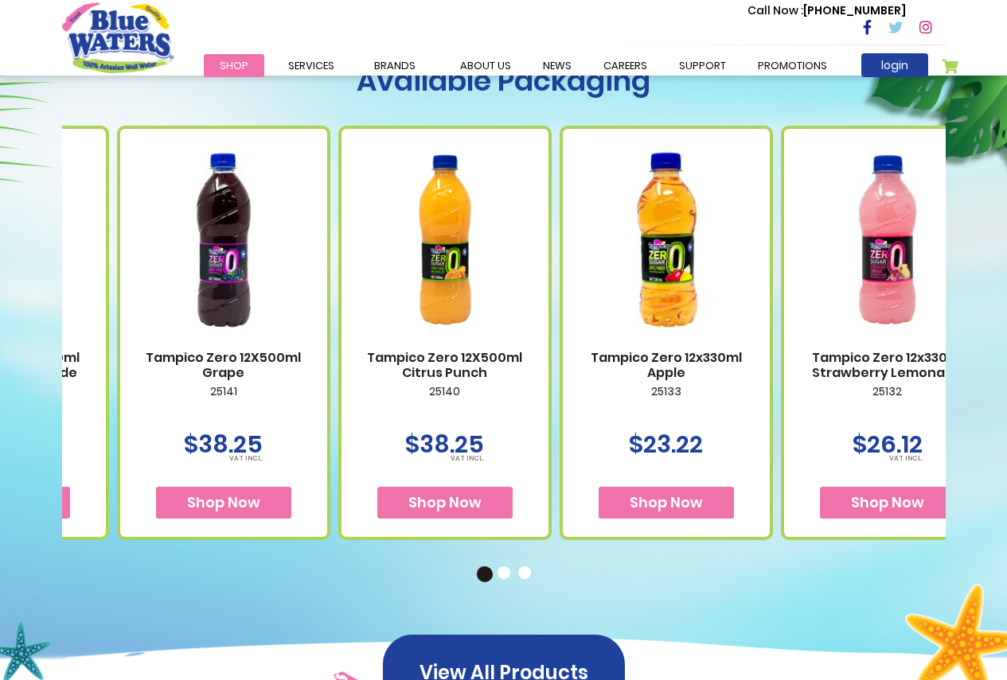
drag, startPoint x: 740, startPoint y: 339, endPoint x: 346, endPoint y: 388, distance: 397.0
click at [346, 388] on div "Tampico Zero 12X500ml Citrus Punch 25140 $38.25" at bounding box center [444, 333] width 213 height 414
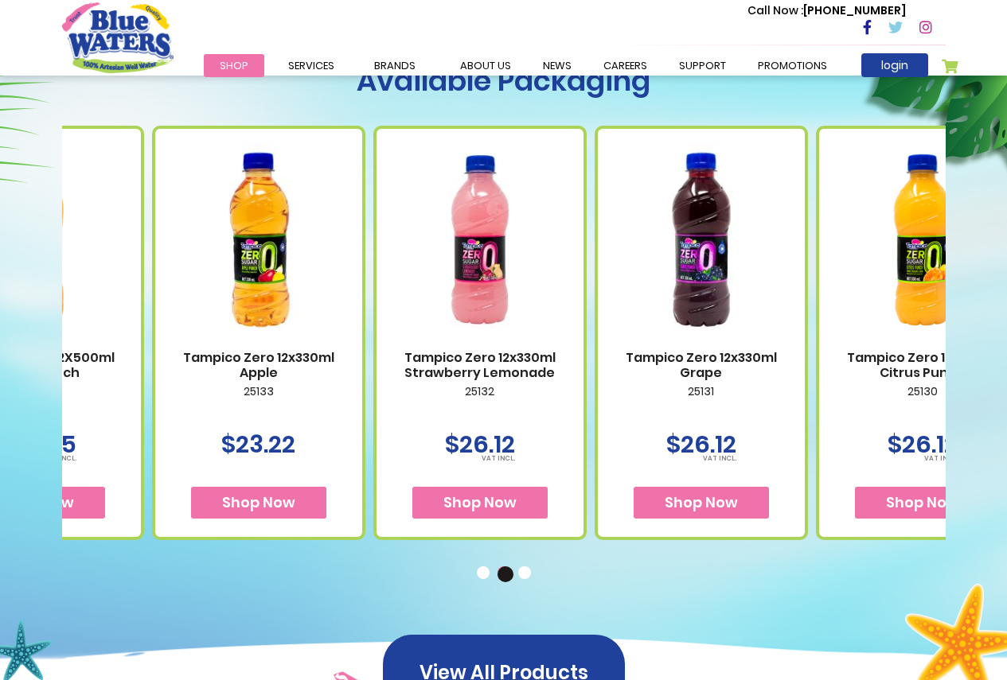
drag, startPoint x: 459, startPoint y: 366, endPoint x: 956, endPoint y: 310, distance: 500.5
click at [956, 312] on div "Available Packaging Tampico Zero 12X500ml Apple 25143 $34.00" at bounding box center [503, 302] width 907 height 477
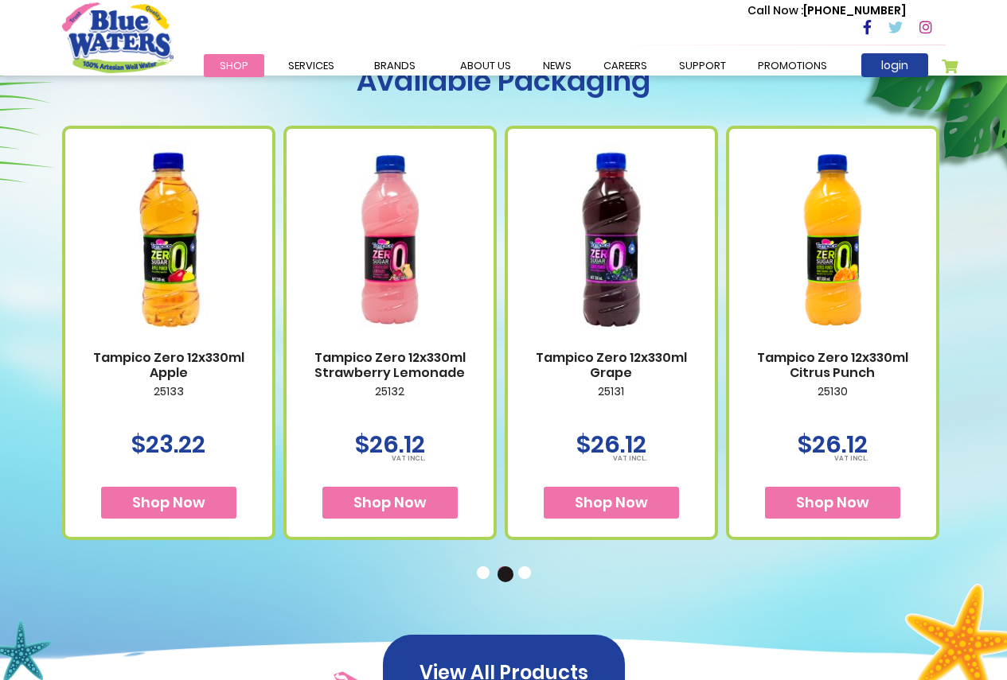
drag, startPoint x: 549, startPoint y: 344, endPoint x: 31, endPoint y: 453, distance: 529.4
click at [31, 459] on div "Available Packaging Tampico Zero 12X500ml Apple 25143 $34.00 Shop Now" at bounding box center [503, 316] width 1007 height 750
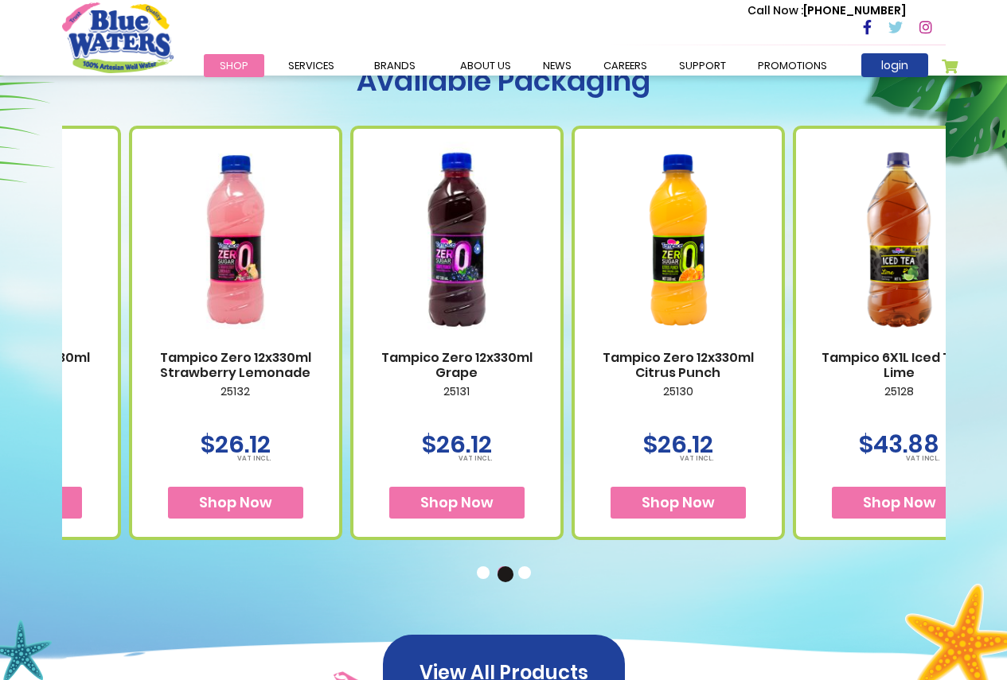
drag, startPoint x: 890, startPoint y: 375, endPoint x: 444, endPoint y: 422, distance: 448.1
click at [442, 424] on div "Tampico Zero 12X500ml Apple 25143 $34.00 Shop Now" at bounding box center [129, 319] width 2212 height 442
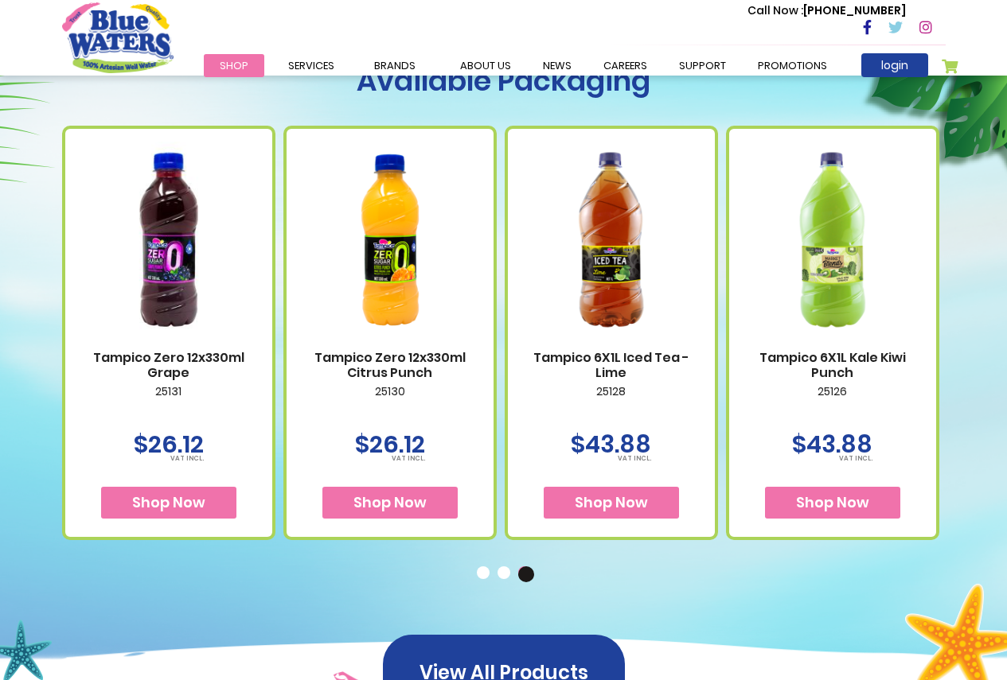
drag, startPoint x: 823, startPoint y: 355, endPoint x: 130, endPoint y: 427, distance: 696.8
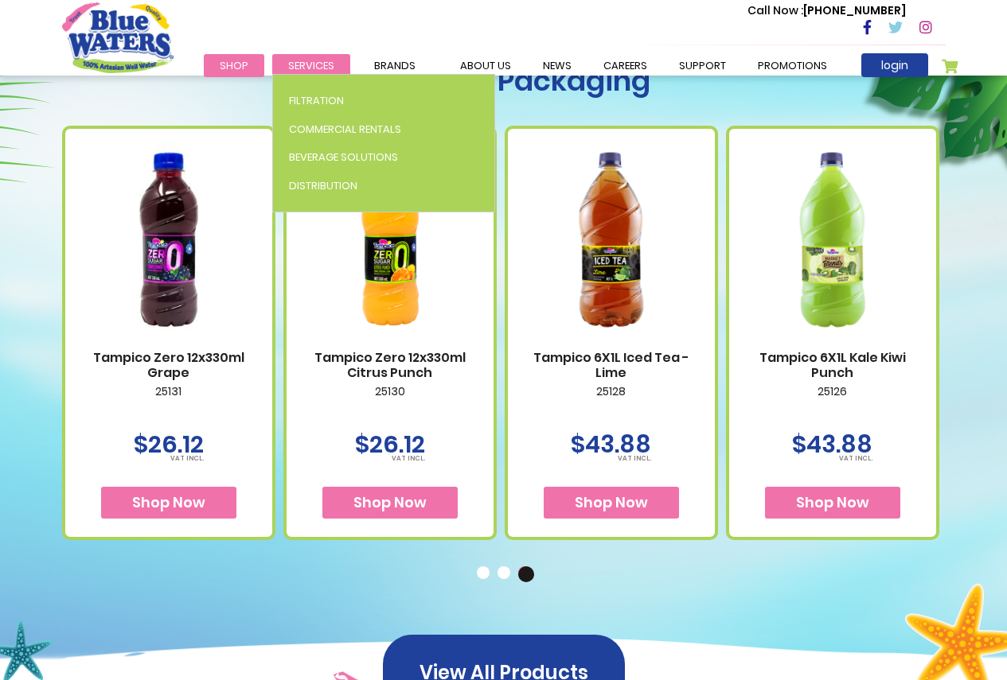
click at [314, 58] on span "Services" at bounding box center [311, 65] width 46 height 15
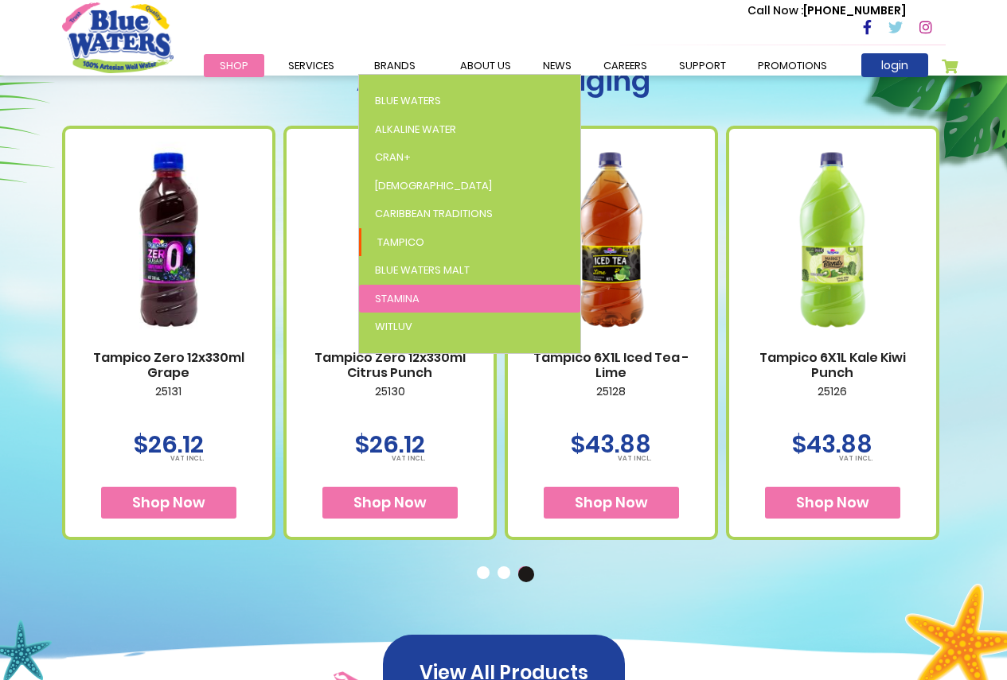
click at [419, 293] on link "Stamina" at bounding box center [469, 299] width 221 height 29
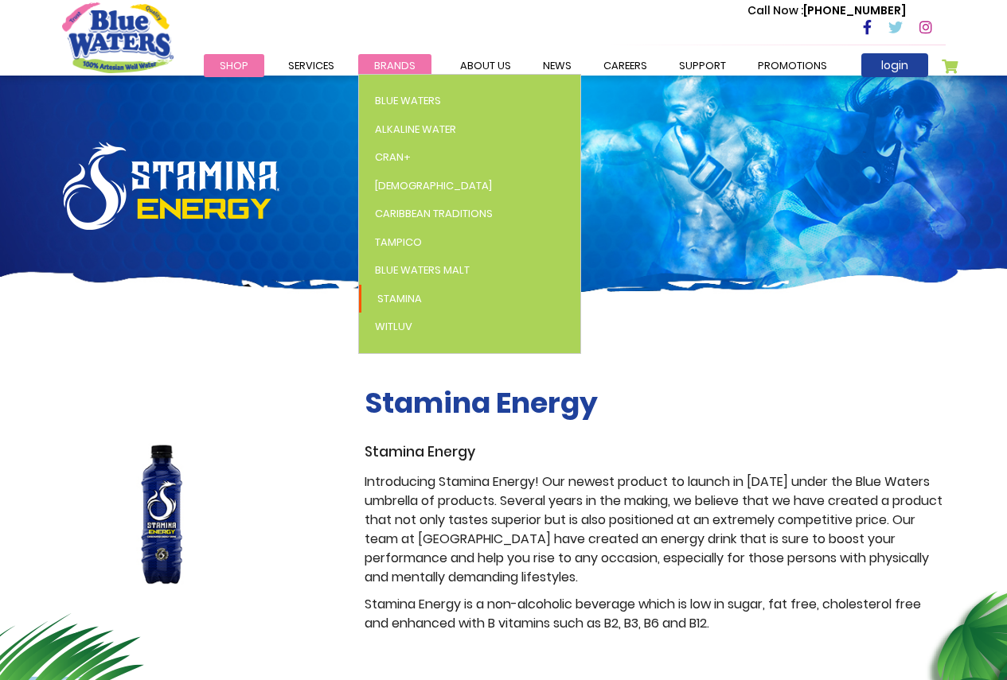
click at [384, 64] on span "Brands" at bounding box center [394, 65] width 41 height 15
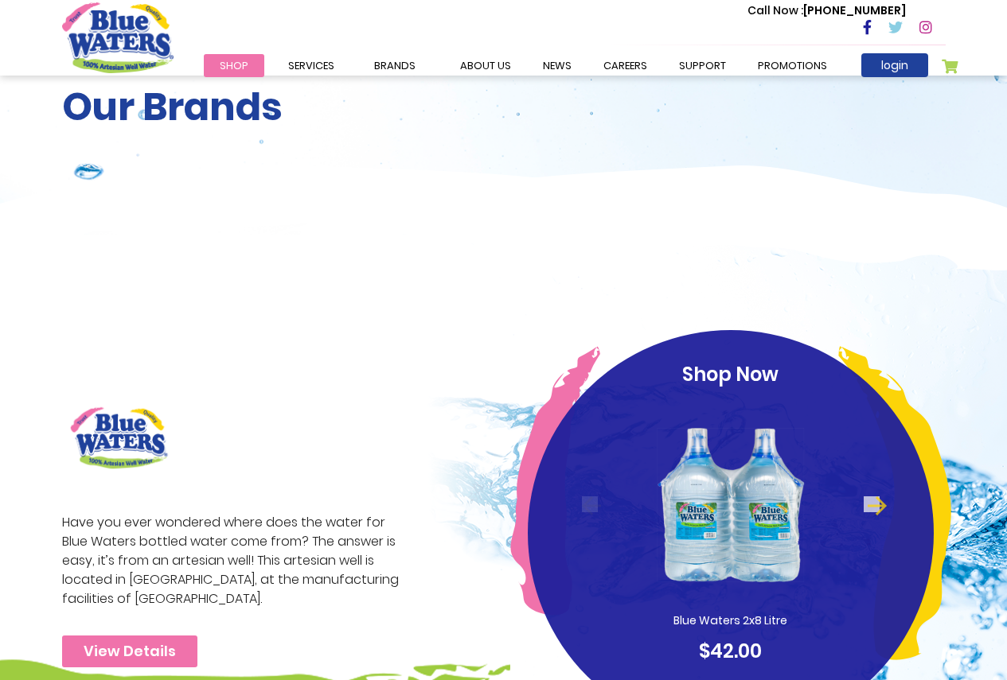
scroll to position [318, 0]
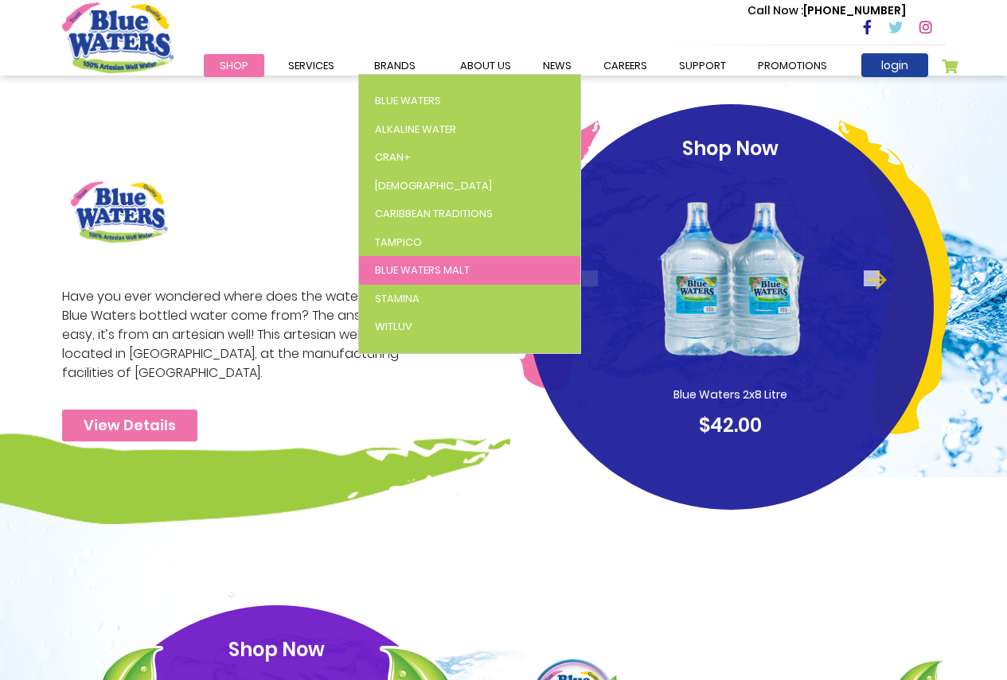
click at [444, 261] on link "Blue Waters Malt" at bounding box center [469, 270] width 221 height 29
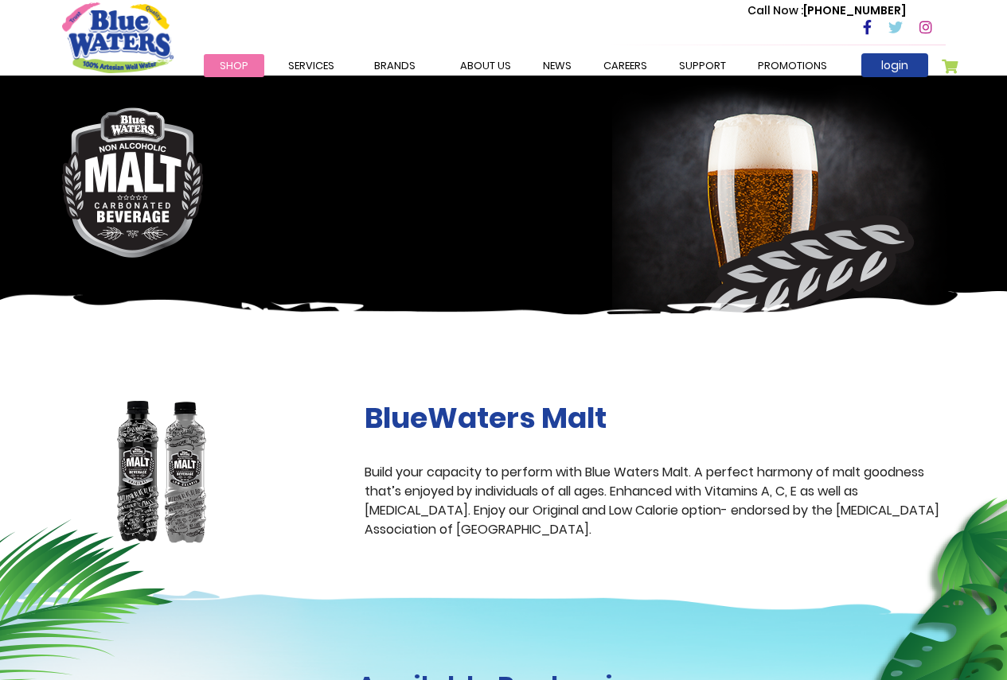
drag, startPoint x: 238, startPoint y: 498, endPoint x: 221, endPoint y: 501, distance: 16.9
click at [236, 498] on img at bounding box center [162, 473] width 200 height 144
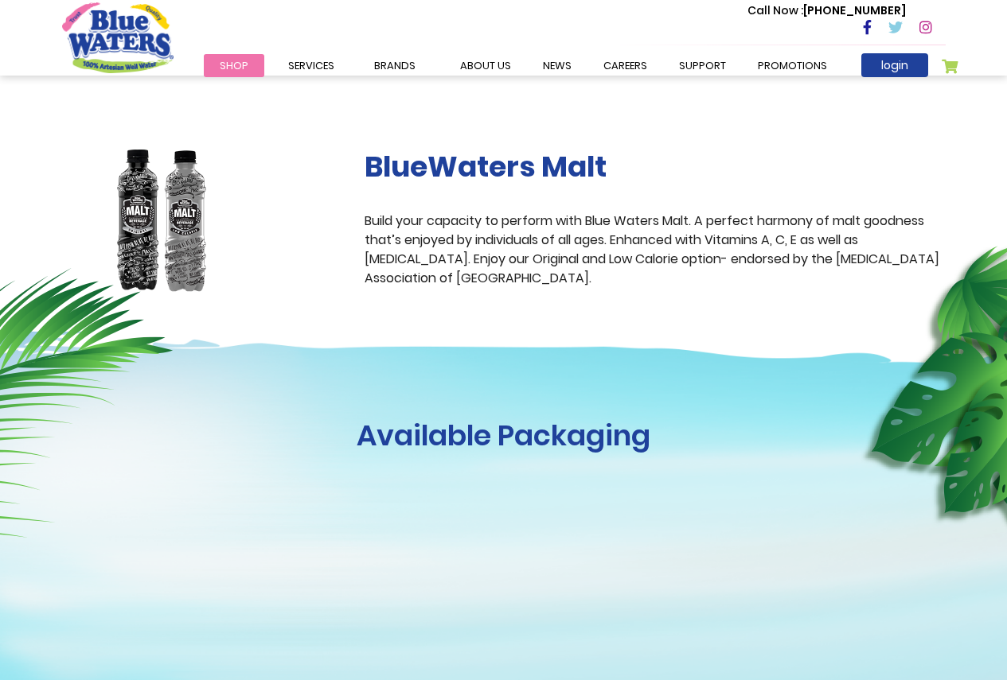
scroll to position [80, 0]
